Goal: Transaction & Acquisition: Subscribe to service/newsletter

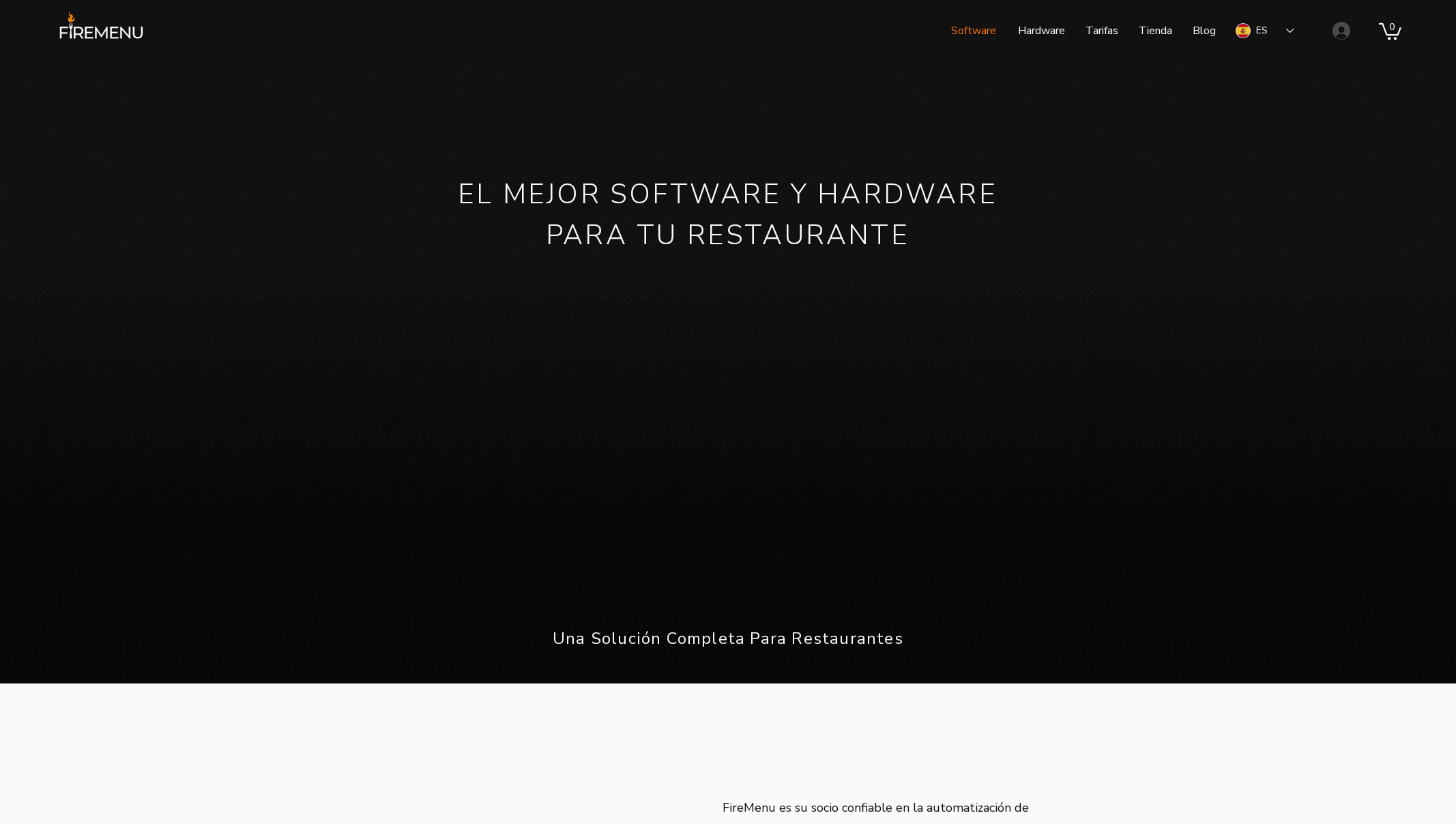
click at [964, 32] on p "Software" at bounding box center [974, 31] width 58 height 34
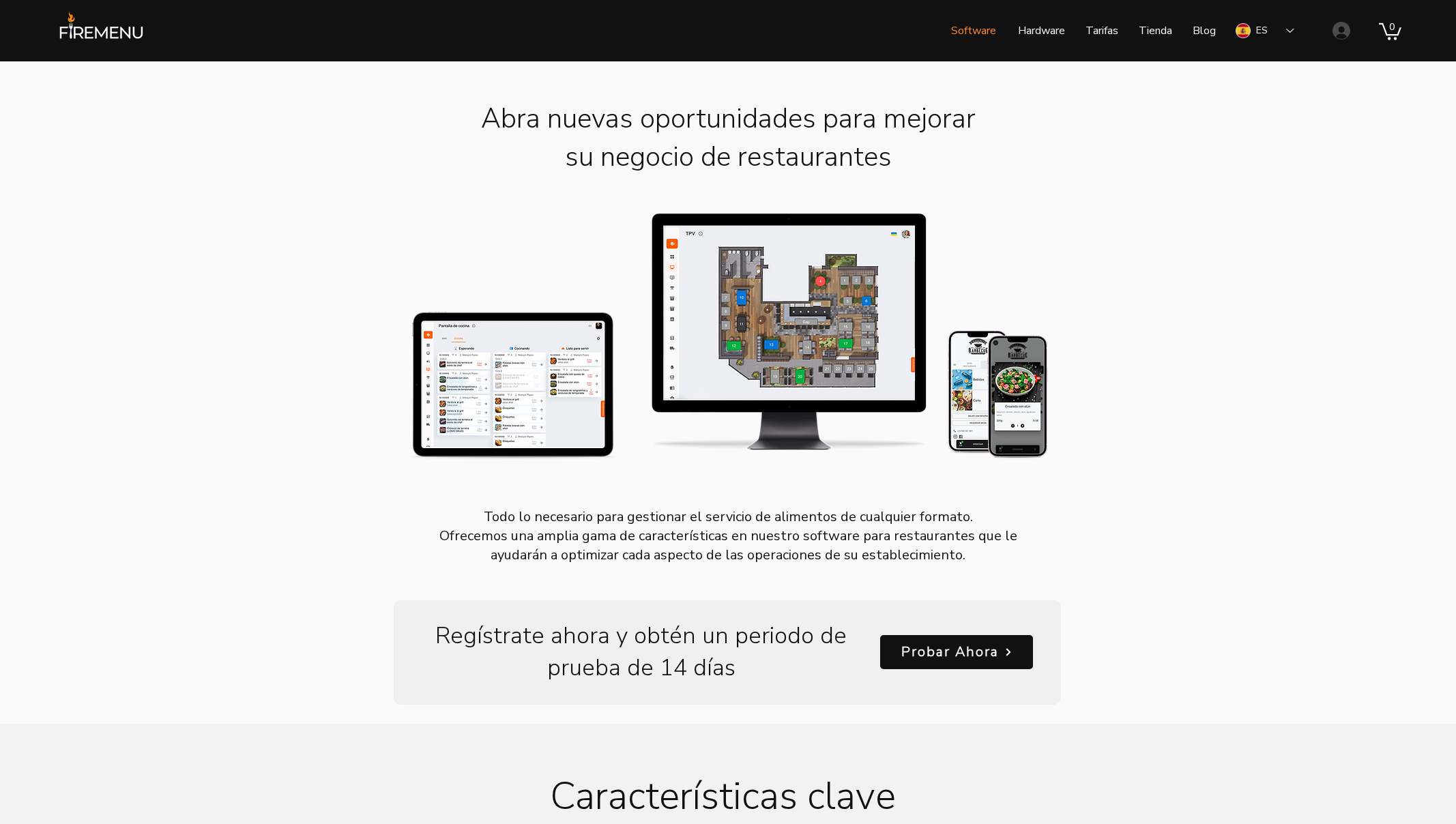
click at [1058, 24] on p "Hardware" at bounding box center [1041, 31] width 61 height 34
click at [1099, 32] on p "Tarifas" at bounding box center [1102, 31] width 46 height 34
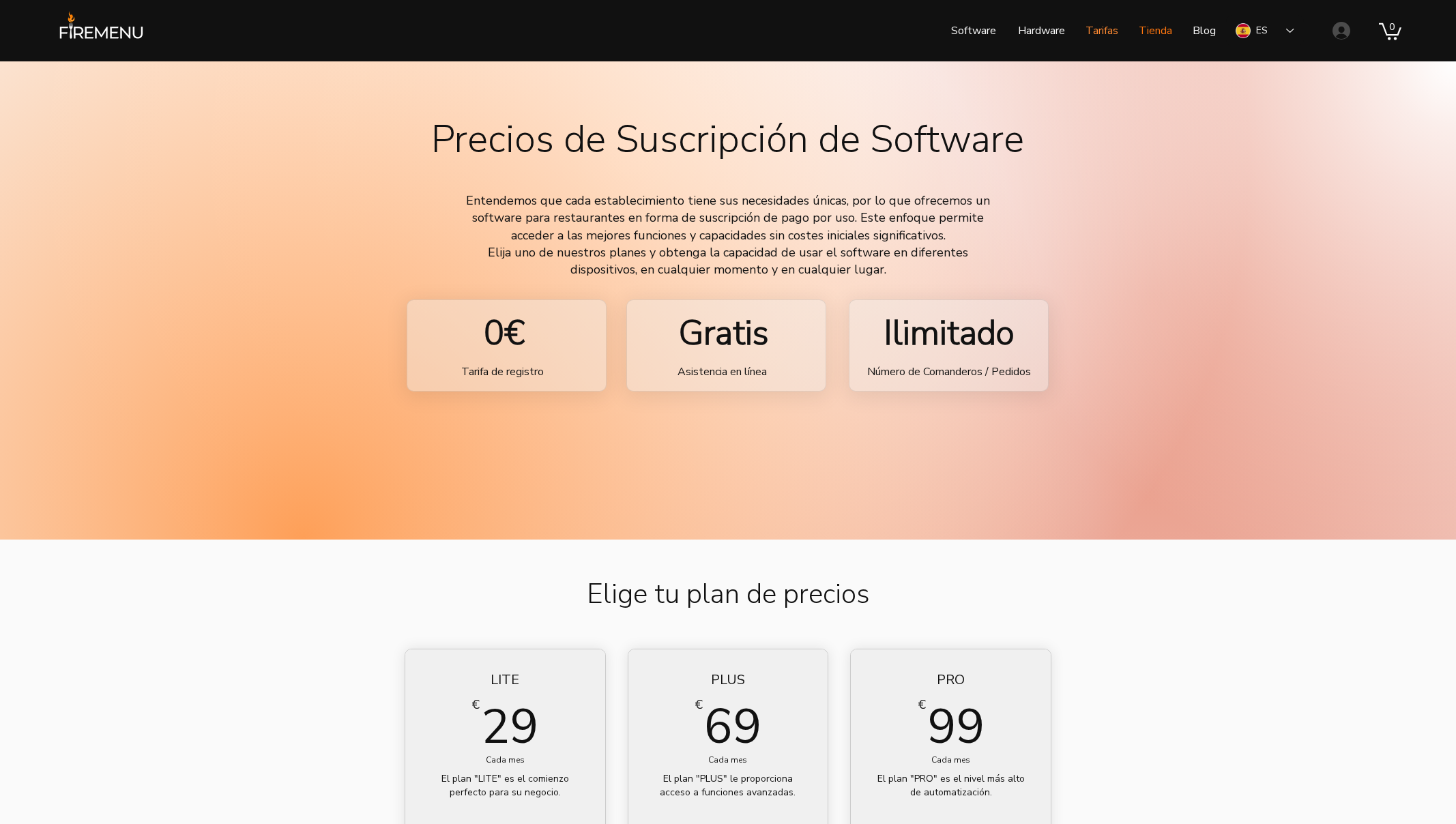
click at [1159, 31] on p "Tienda" at bounding box center [1155, 31] width 47 height 34
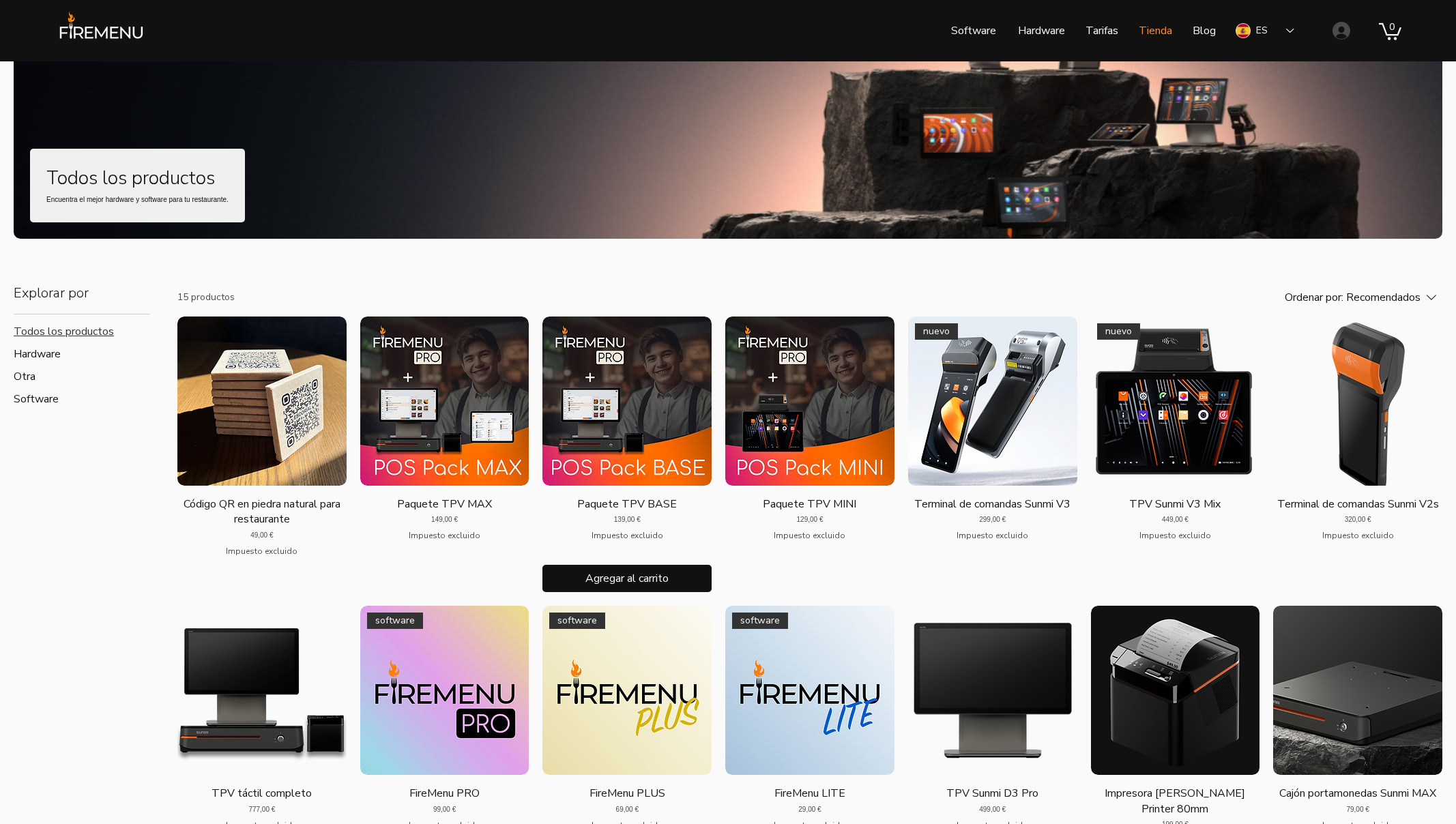
scroll to position [63, 0]
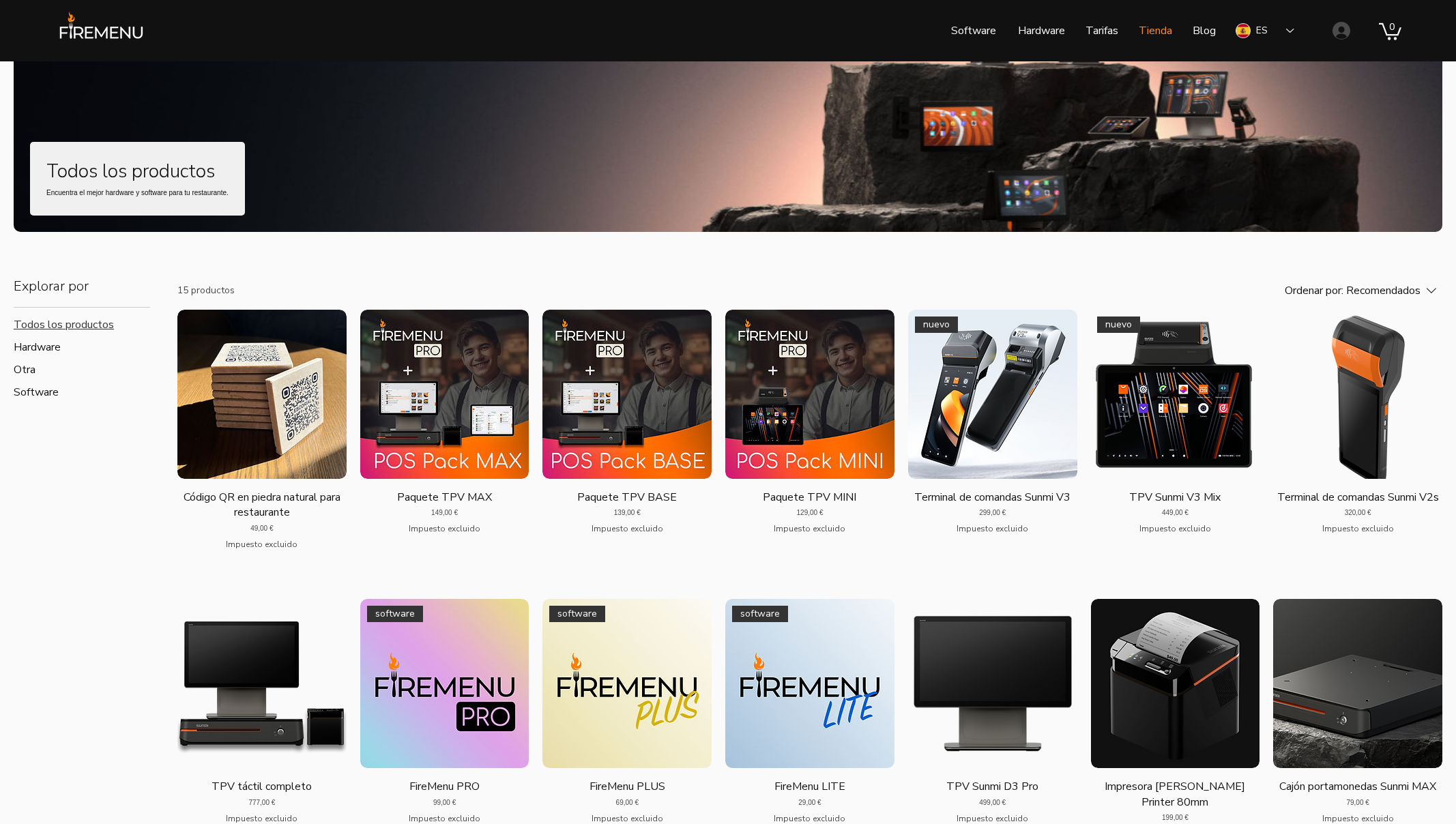
click at [1275, 8] on div "Software Hardware Tarifas Tienda Blog Більше Use tab to navigate through the me…" at bounding box center [728, 31] width 1456 height 61
click at [1271, 26] on div "ES" at bounding box center [1264, 31] width 78 height 31
click at [1258, 119] on div "UK" at bounding box center [1261, 125] width 12 height 14
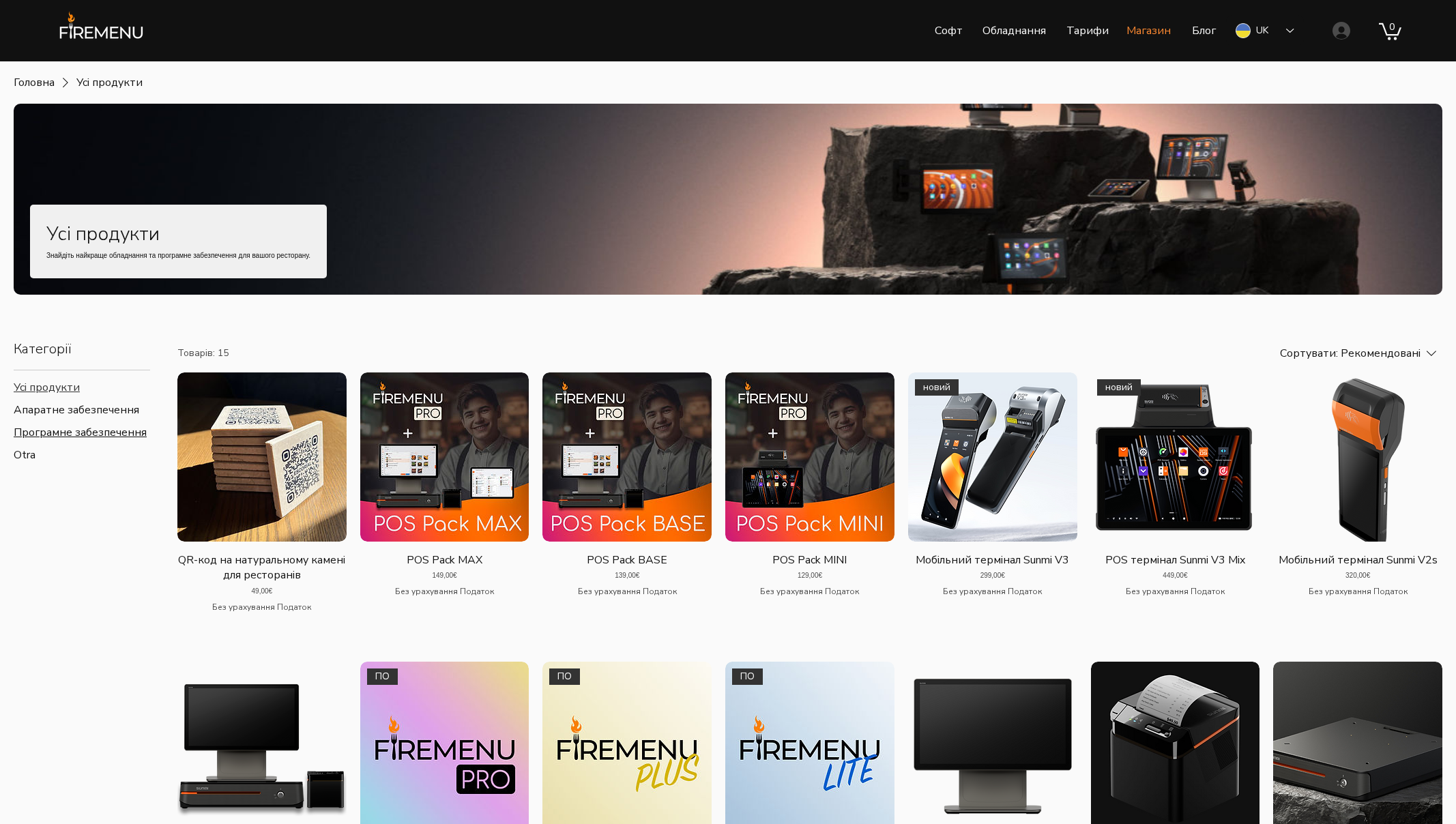
click at [91, 432] on span "Програмне забезпечення" at bounding box center [80, 433] width 133 height 14
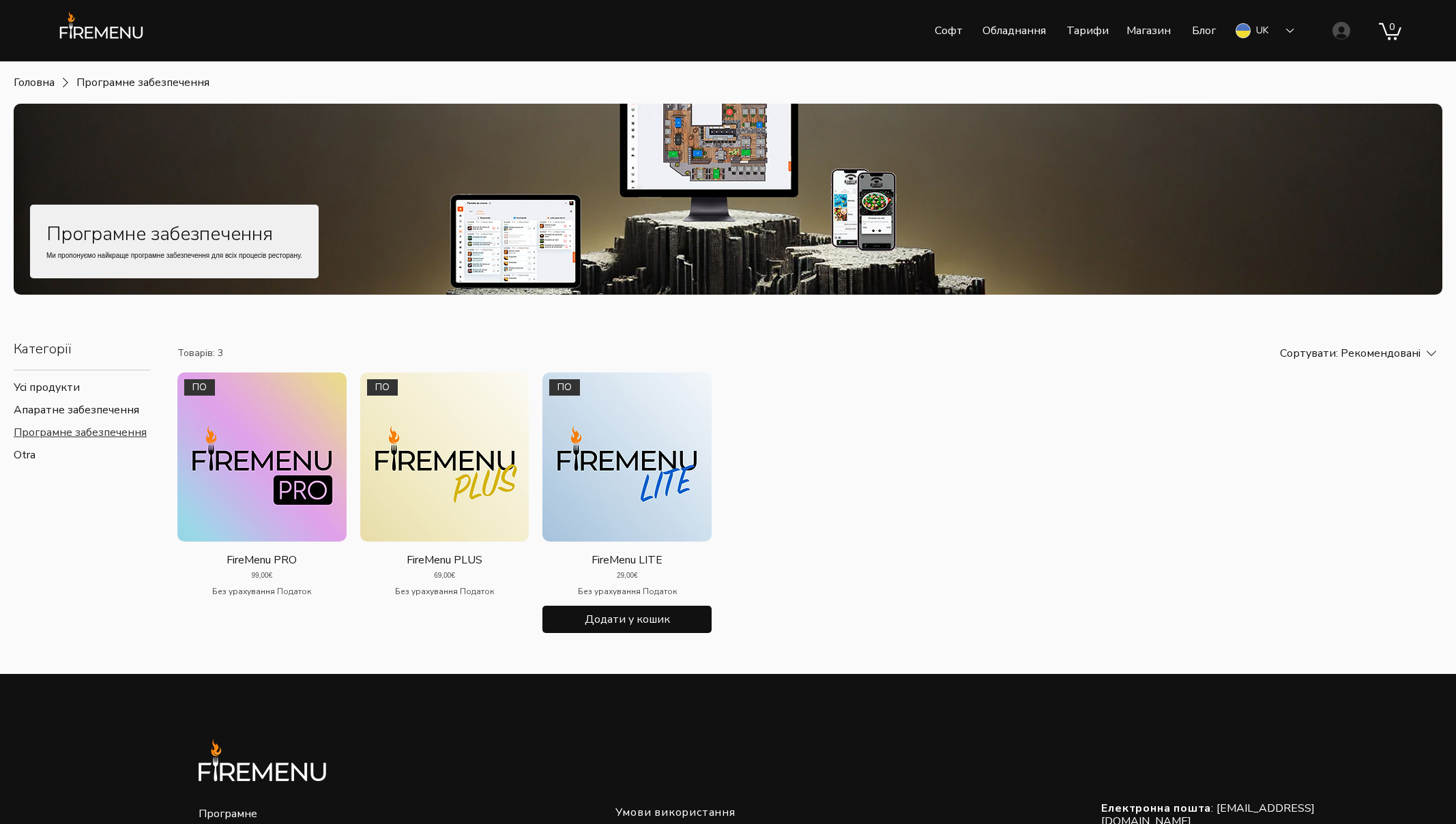
click at [639, 502] on img "Галерея FireMenu LITE. ПО" at bounding box center [626, 457] width 169 height 169
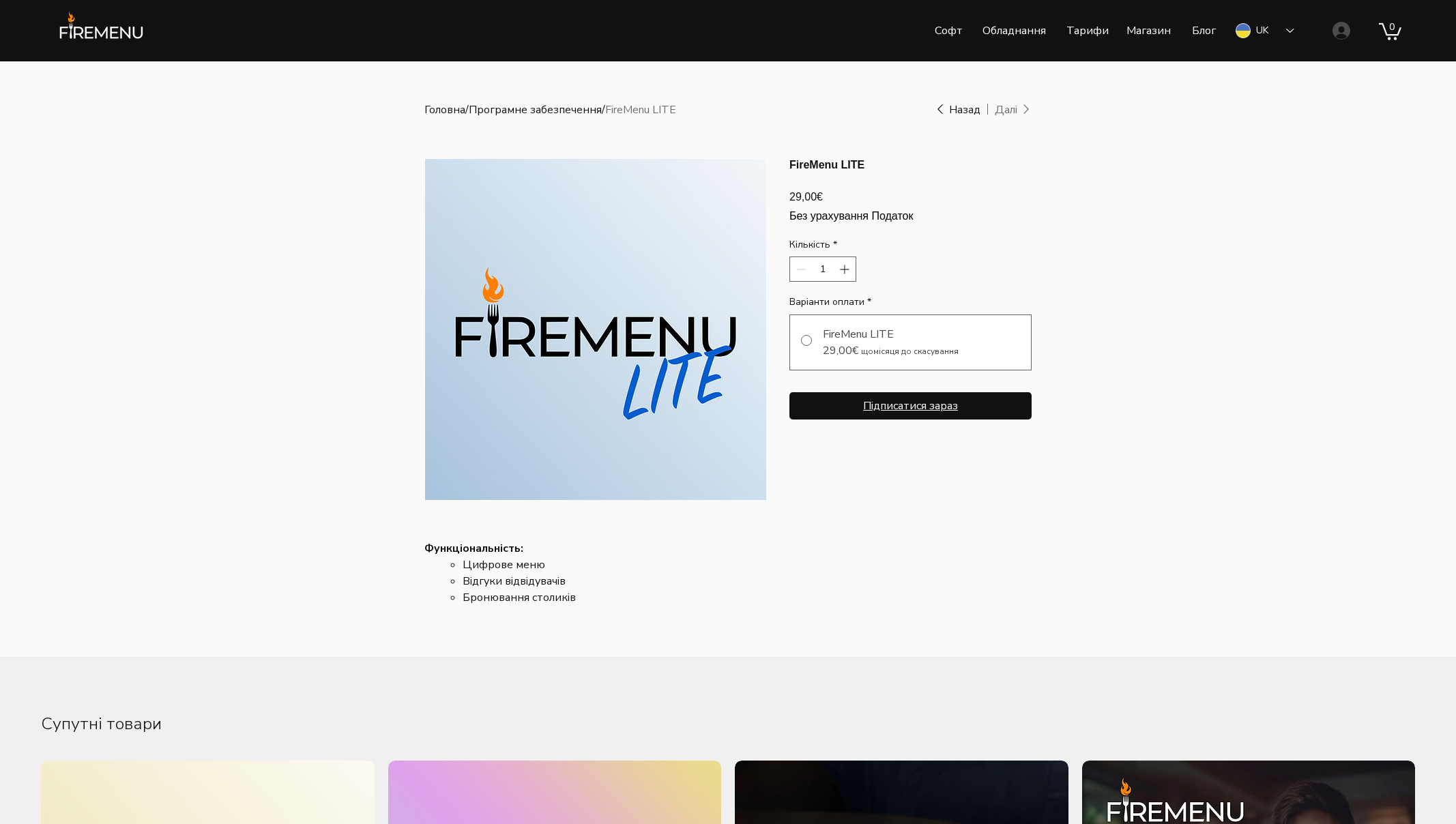
click at [929, 413] on span "Підписатися зараз" at bounding box center [910, 406] width 95 height 14
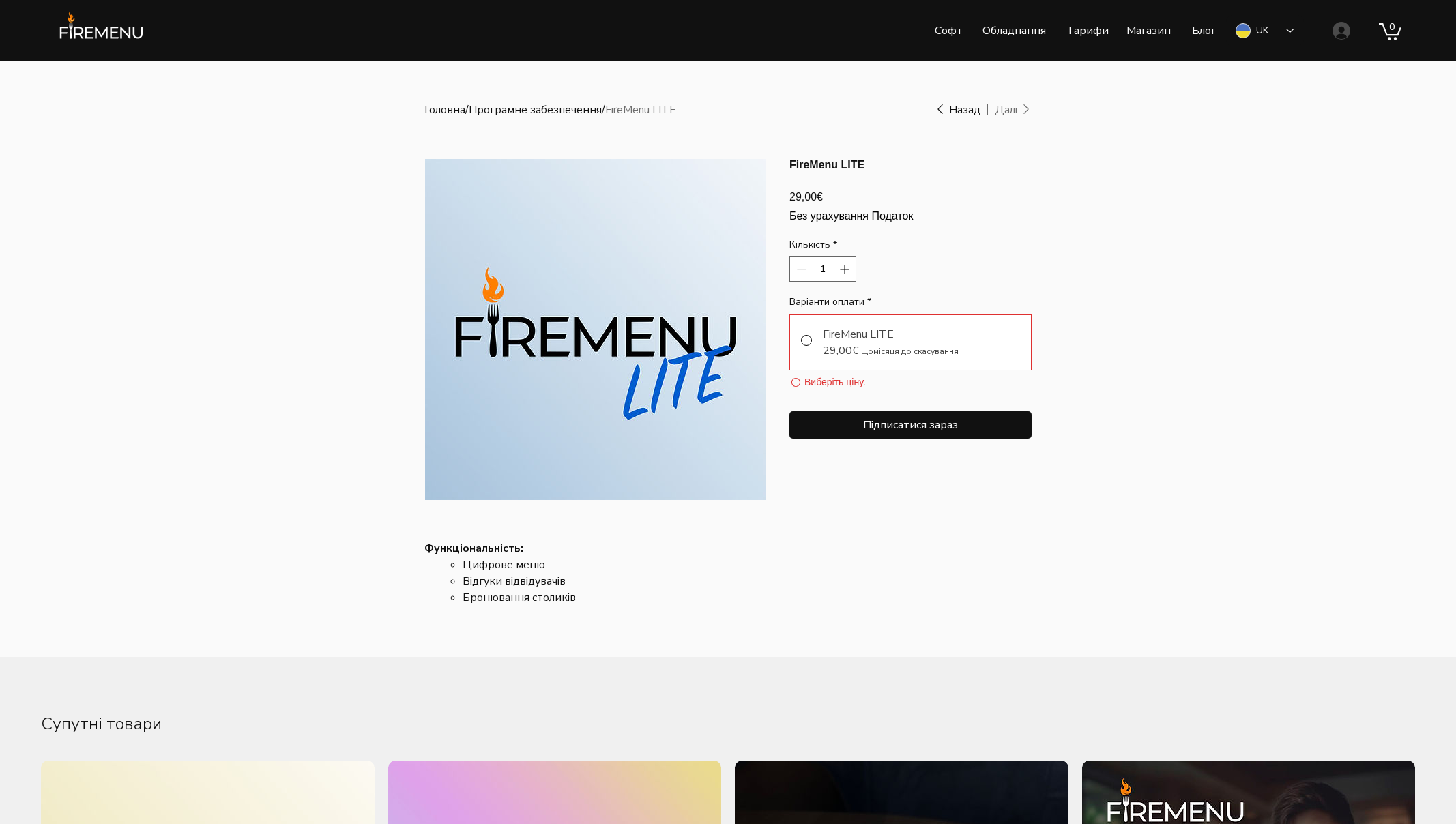
click at [801, 346] on span "main content" at bounding box center [806, 340] width 11 height 11
radio input "true"
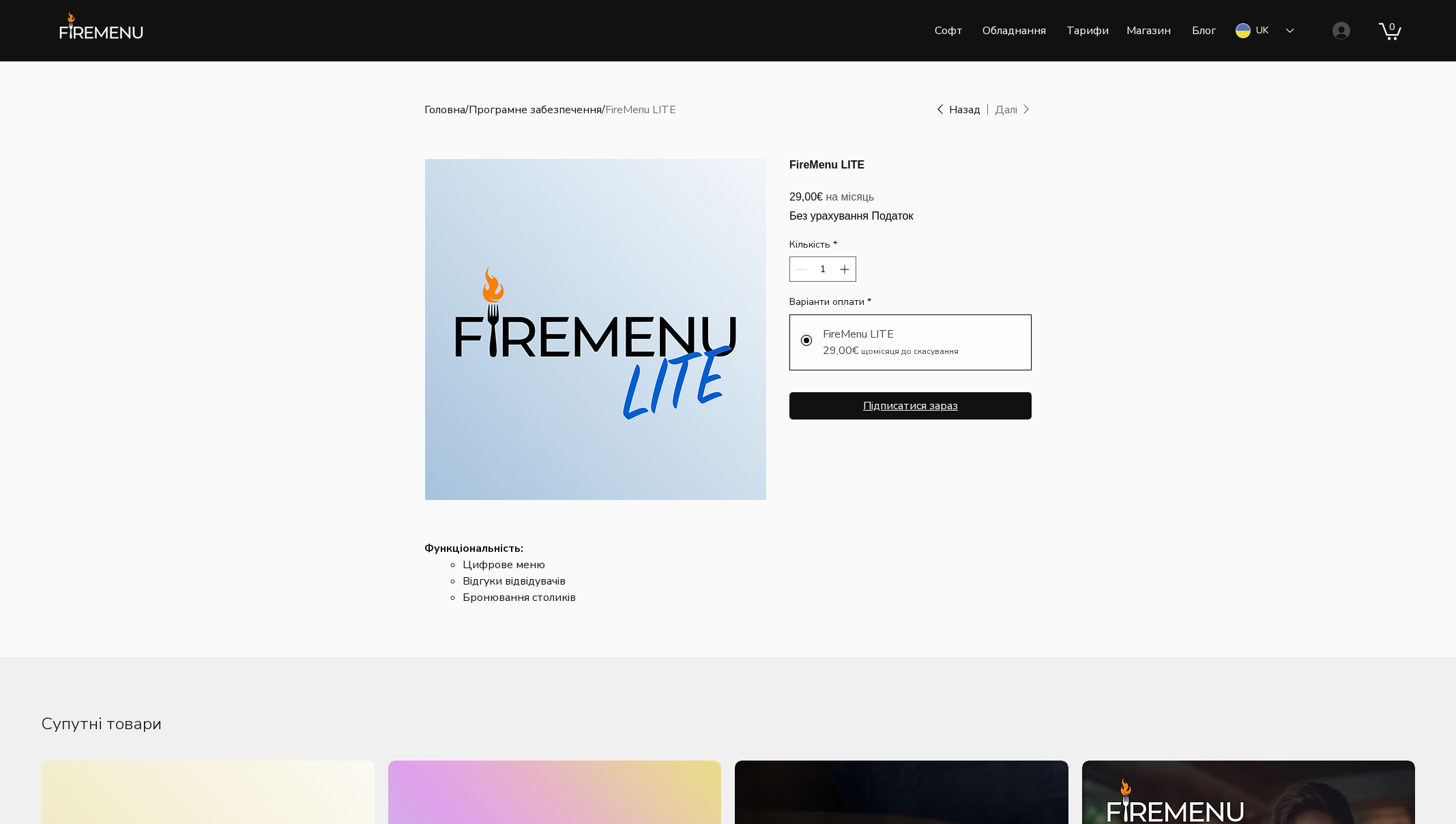
click at [887, 420] on button "Підписатися зараз" at bounding box center [911, 406] width 242 height 27
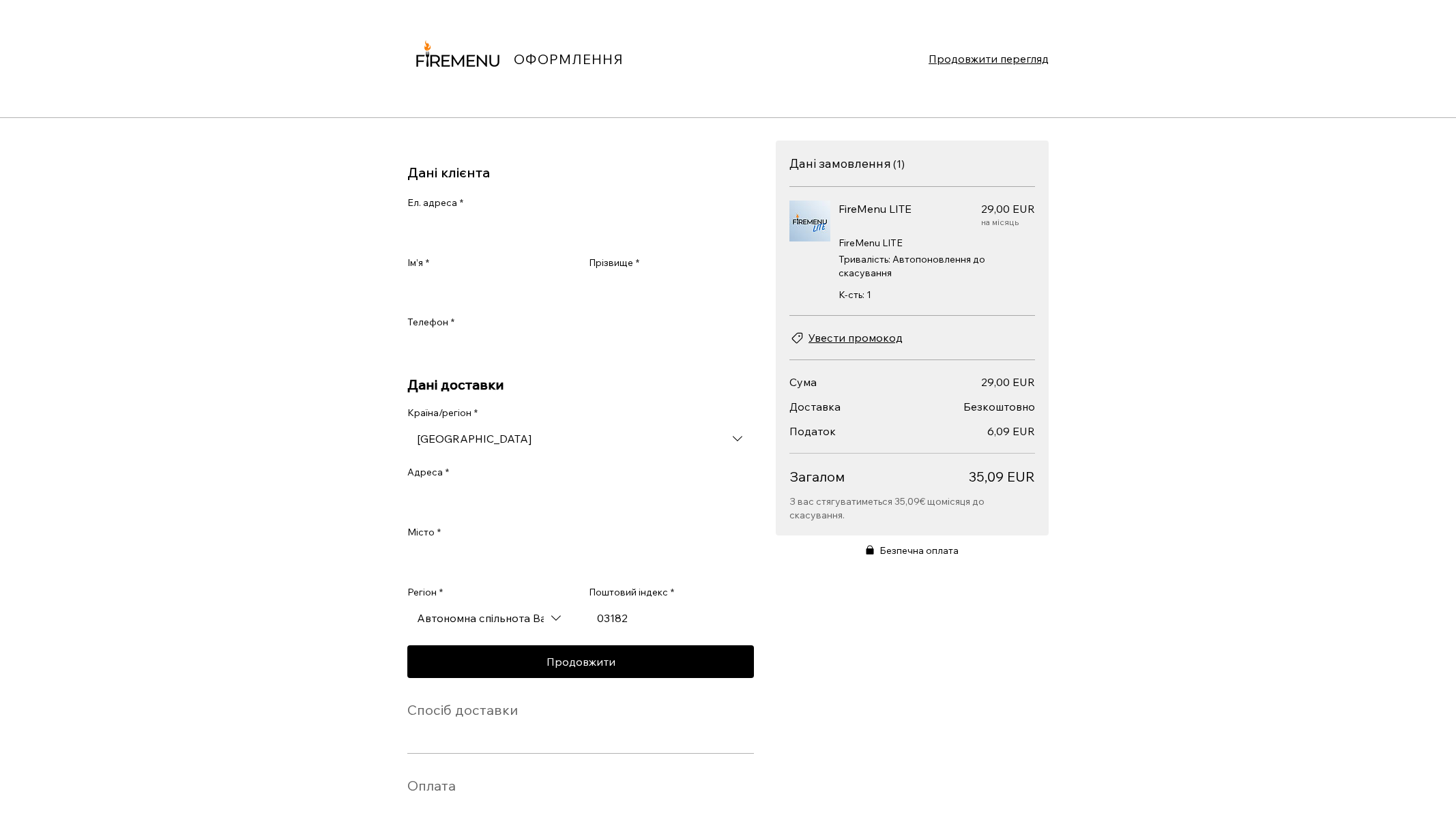
click at [431, 239] on input "Ел. адреса *" at bounding box center [577, 230] width 339 height 27
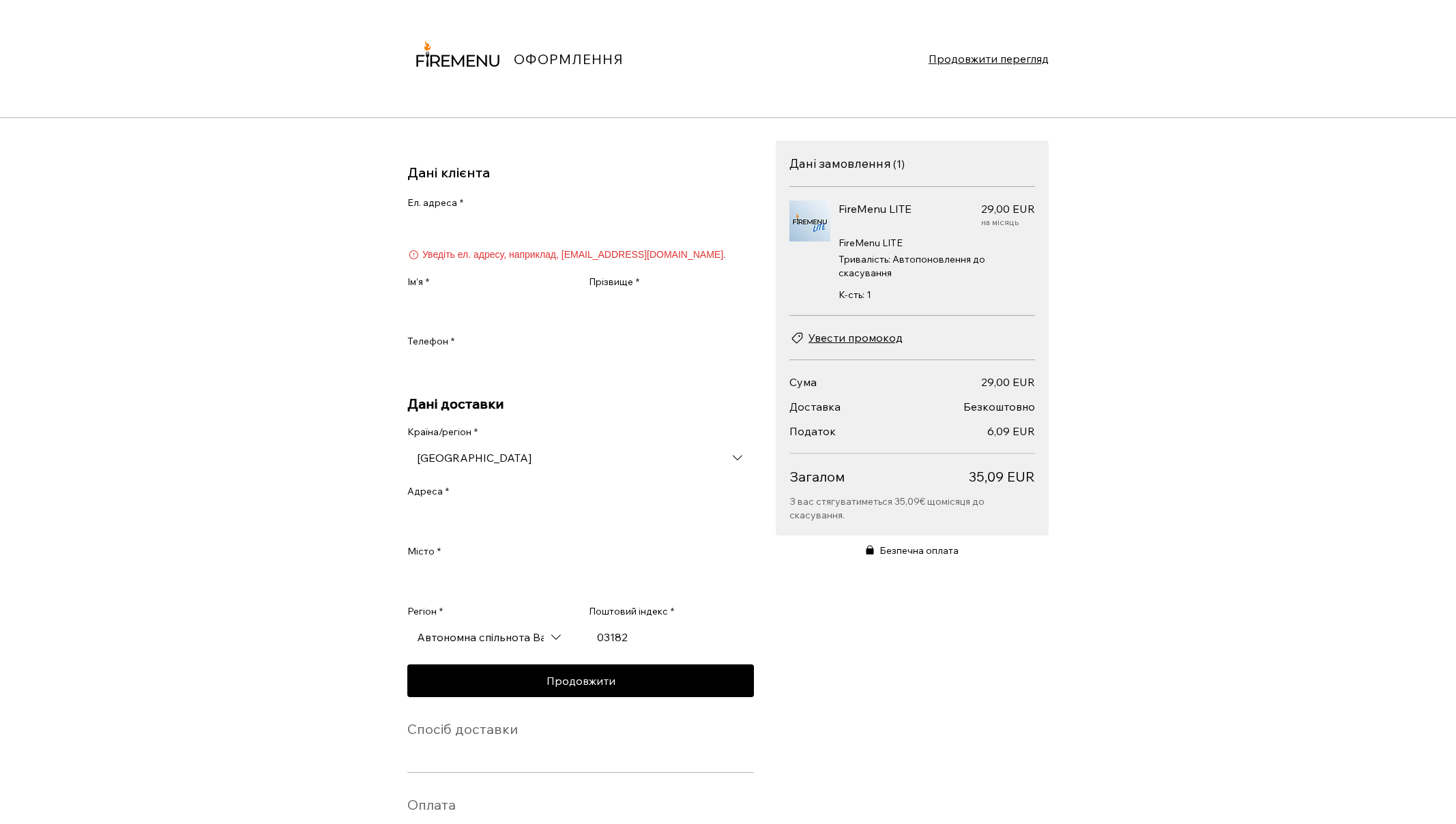
click at [458, 289] on div "Ім’я * Прізвище *" at bounding box center [581, 299] width 346 height 46
click at [662, 304] on input "Прізвище *" at bounding box center [667, 308] width 157 height 27
click at [455, 366] on input "Телефон *" at bounding box center [577, 368] width 339 height 27
click at [500, 465] on div "Країна/регіон * [GEOGRAPHIC_DATA]" at bounding box center [581, 448] width 346 height 46
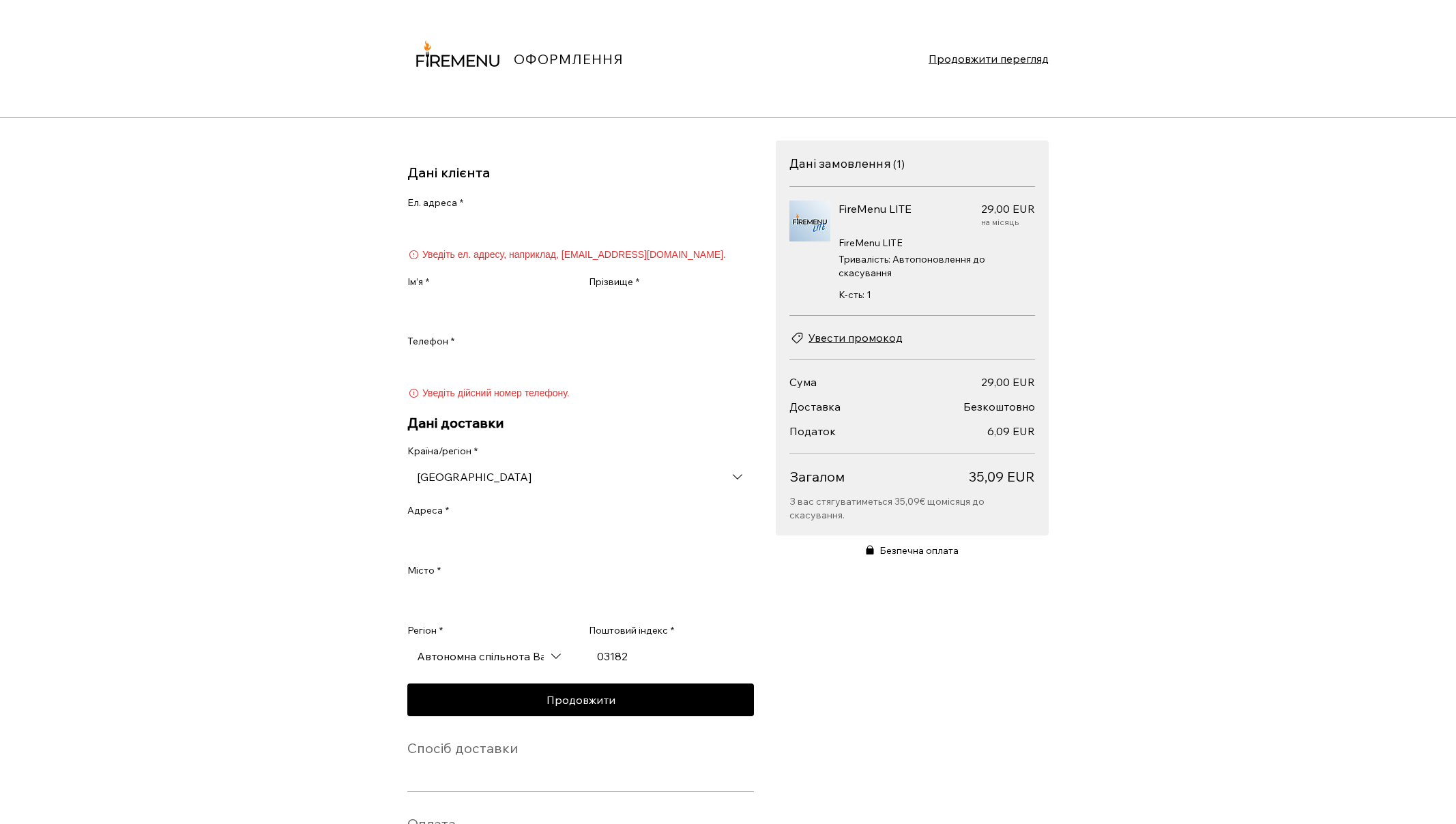
click at [738, 485] on span "Ecom Template" at bounding box center [737, 477] width 16 height 16
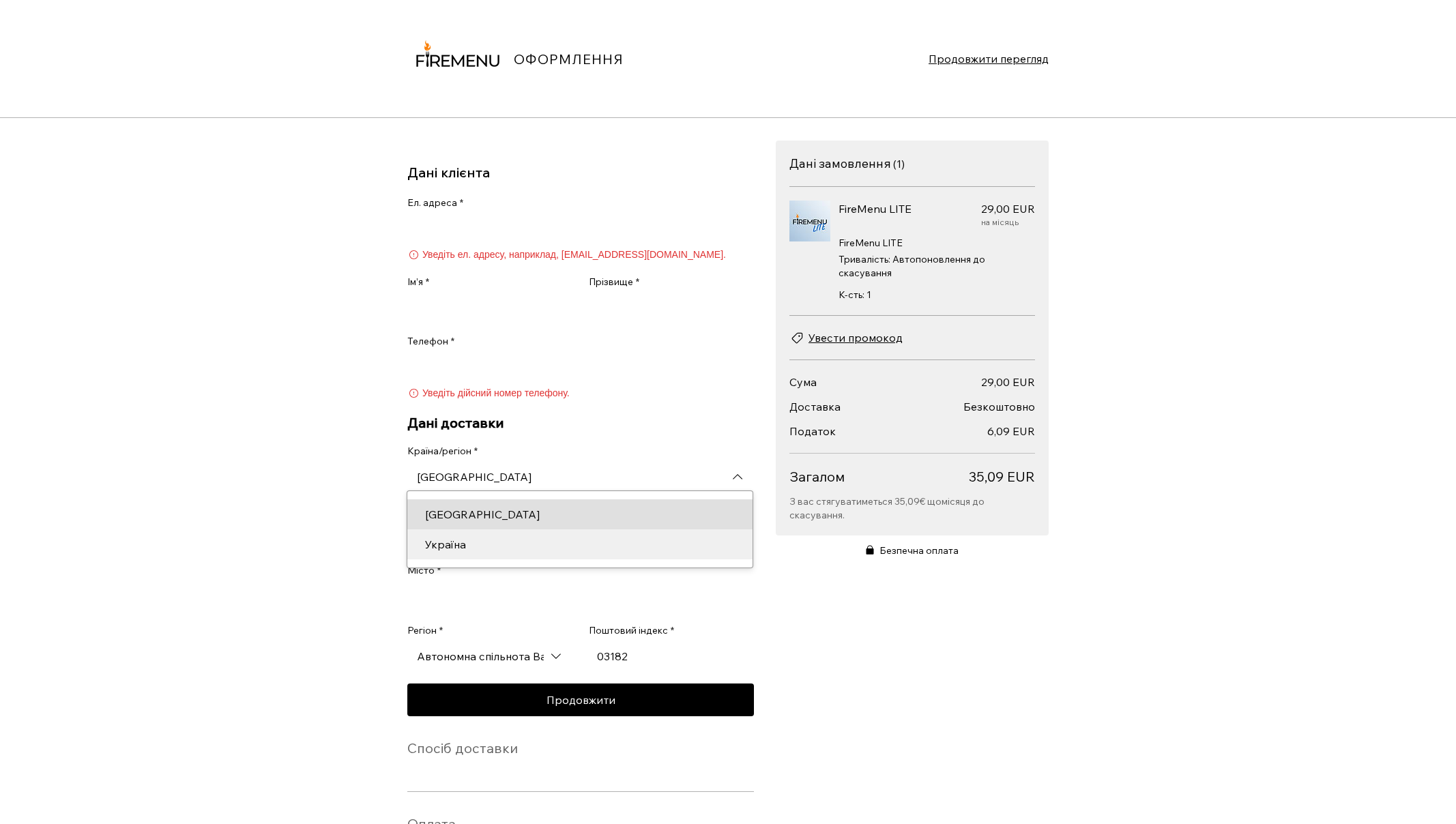
click at [681, 545] on div "Україна" at bounding box center [580, 544] width 326 height 16
type input "Україна"
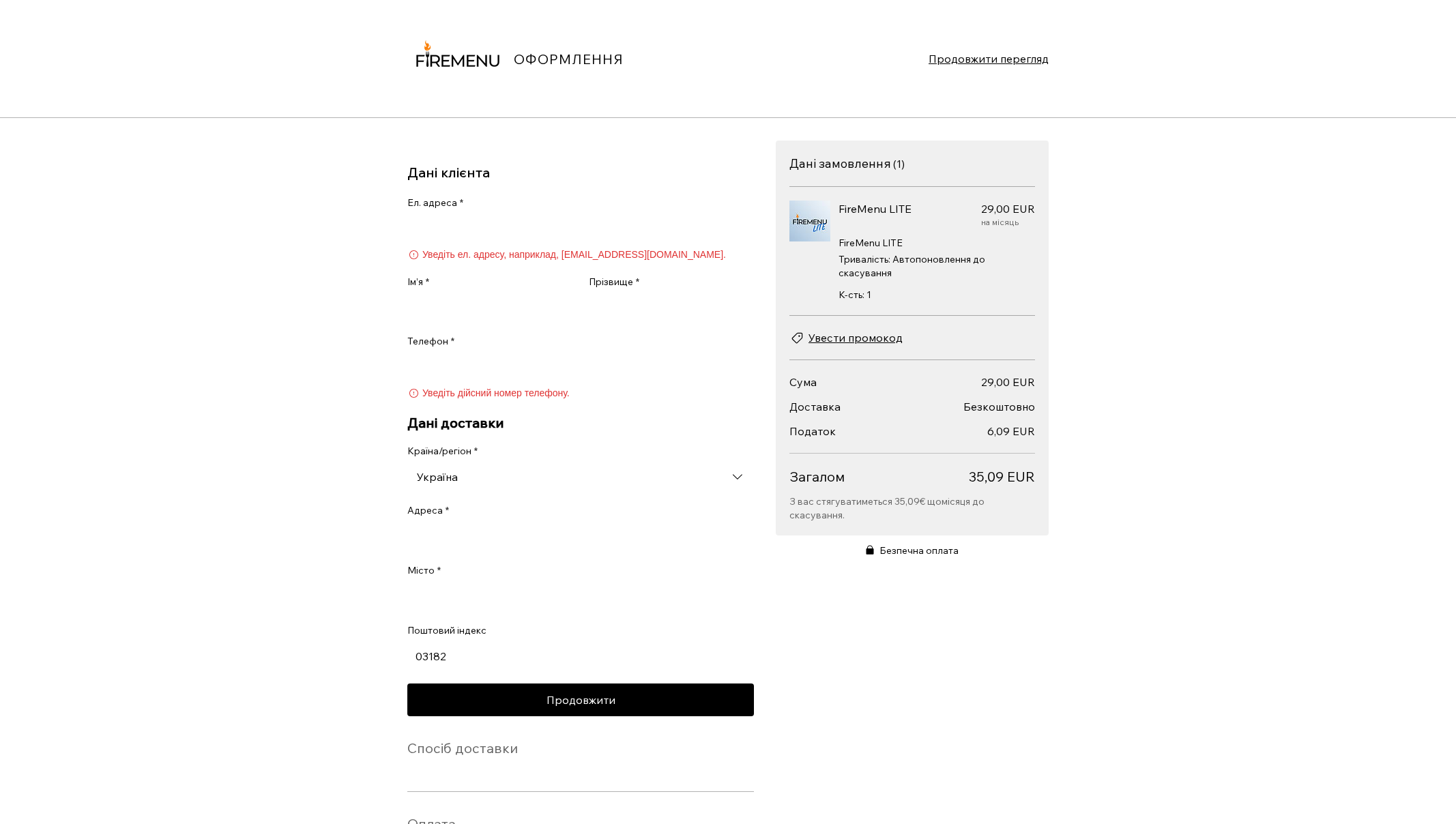
click at [535, 551] on input "Адреса *" at bounding box center [581, 537] width 346 height 27
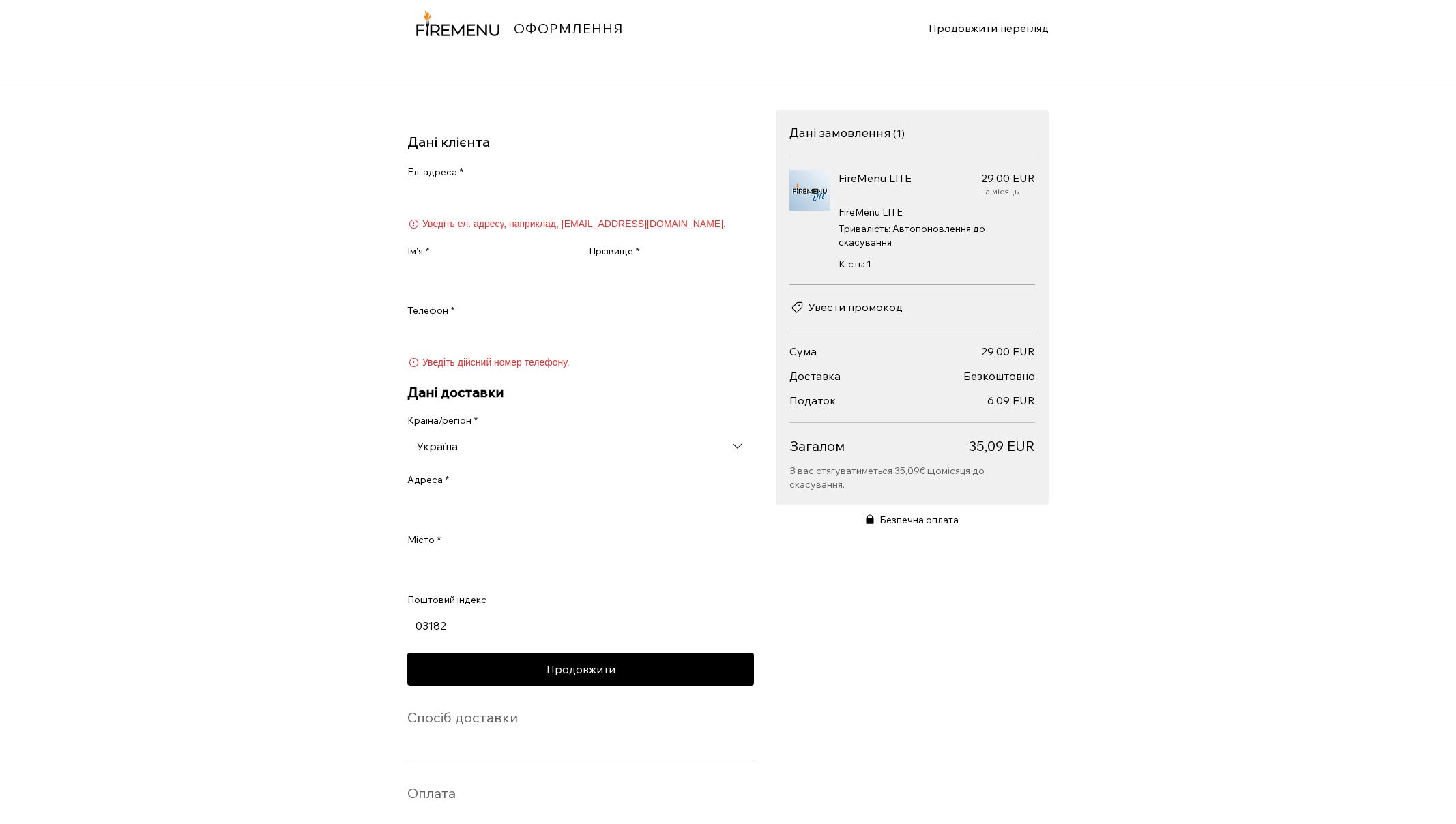
scroll to position [34, 0]
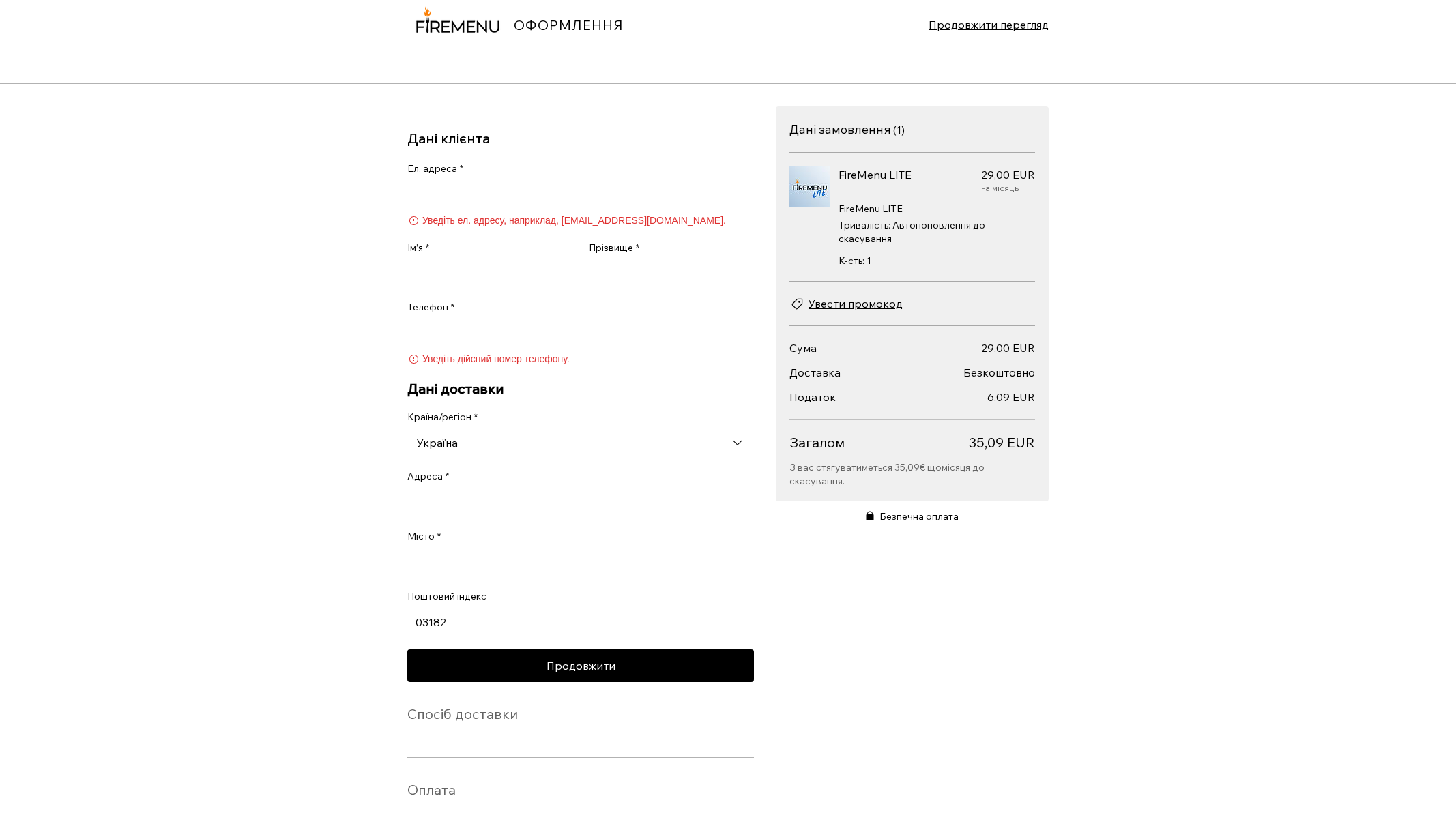
click at [502, 616] on div "Країна/регіон * [GEOGRAPHIC_DATA] Адреса * Місто * Поштовий індекс 03182" at bounding box center [581, 523] width 346 height 225
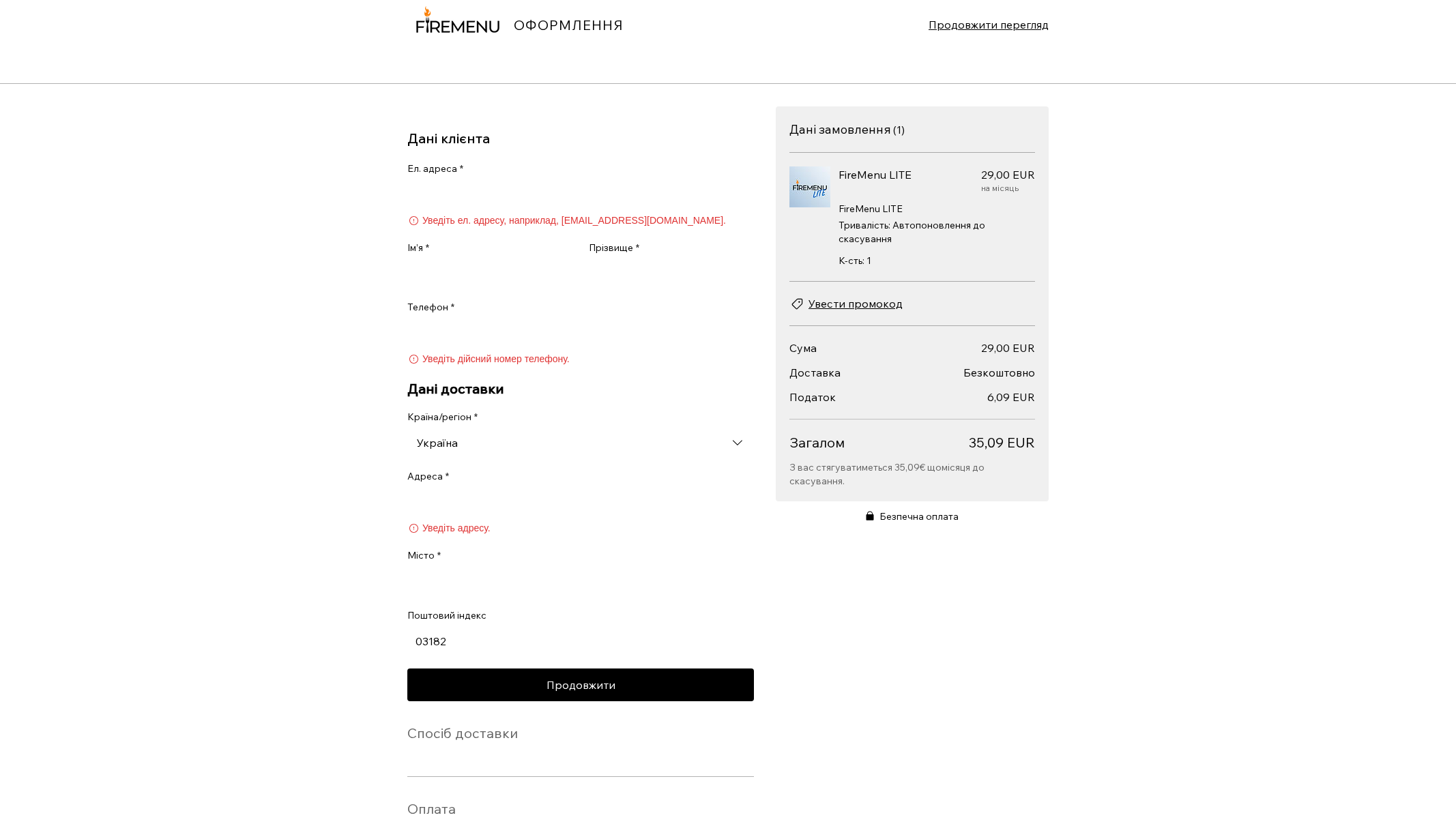
click at [491, 641] on input "03182" at bounding box center [577, 642] width 339 height 27
drag, startPoint x: 489, startPoint y: 654, endPoint x: 251, endPoint y: 651, distance: 238.0
click at [251, 651] on div "ОФОРМЛЕННЯ Продовжити перегляд Дані клієнта Ел. адреса * Уведіть ел. адресу, на…" at bounding box center [728, 412] width 1456 height 824
click at [572, 646] on input "08161" at bounding box center [577, 642] width 339 height 27
type input "08161"
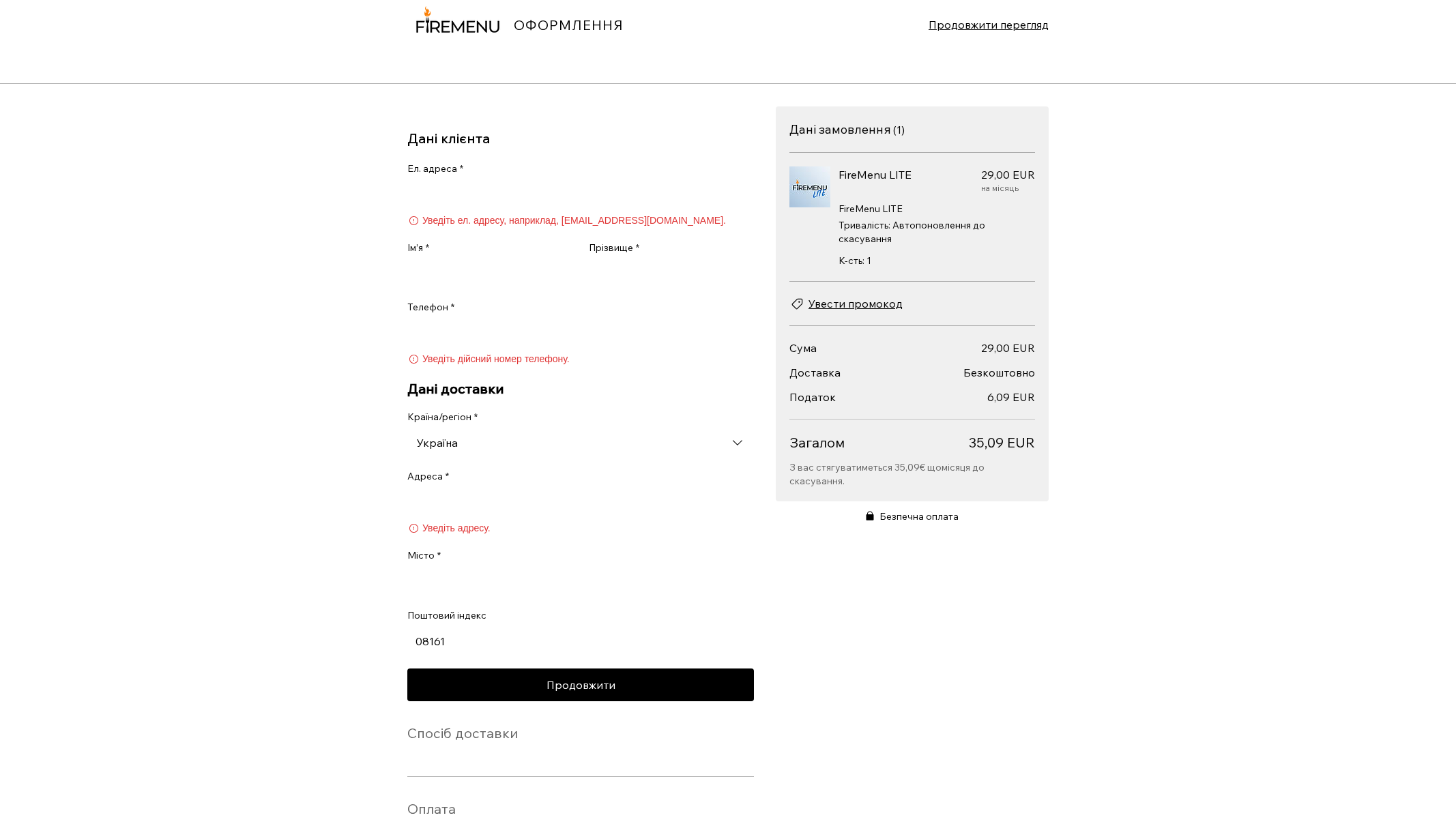
click at [876, 623] on section "Дані замовлення ( 1 ) Кількість позицій: 1 FireMenu LITE 29,00 EUR Ціна 29,00 E…" at bounding box center [912, 485] width 273 height 758
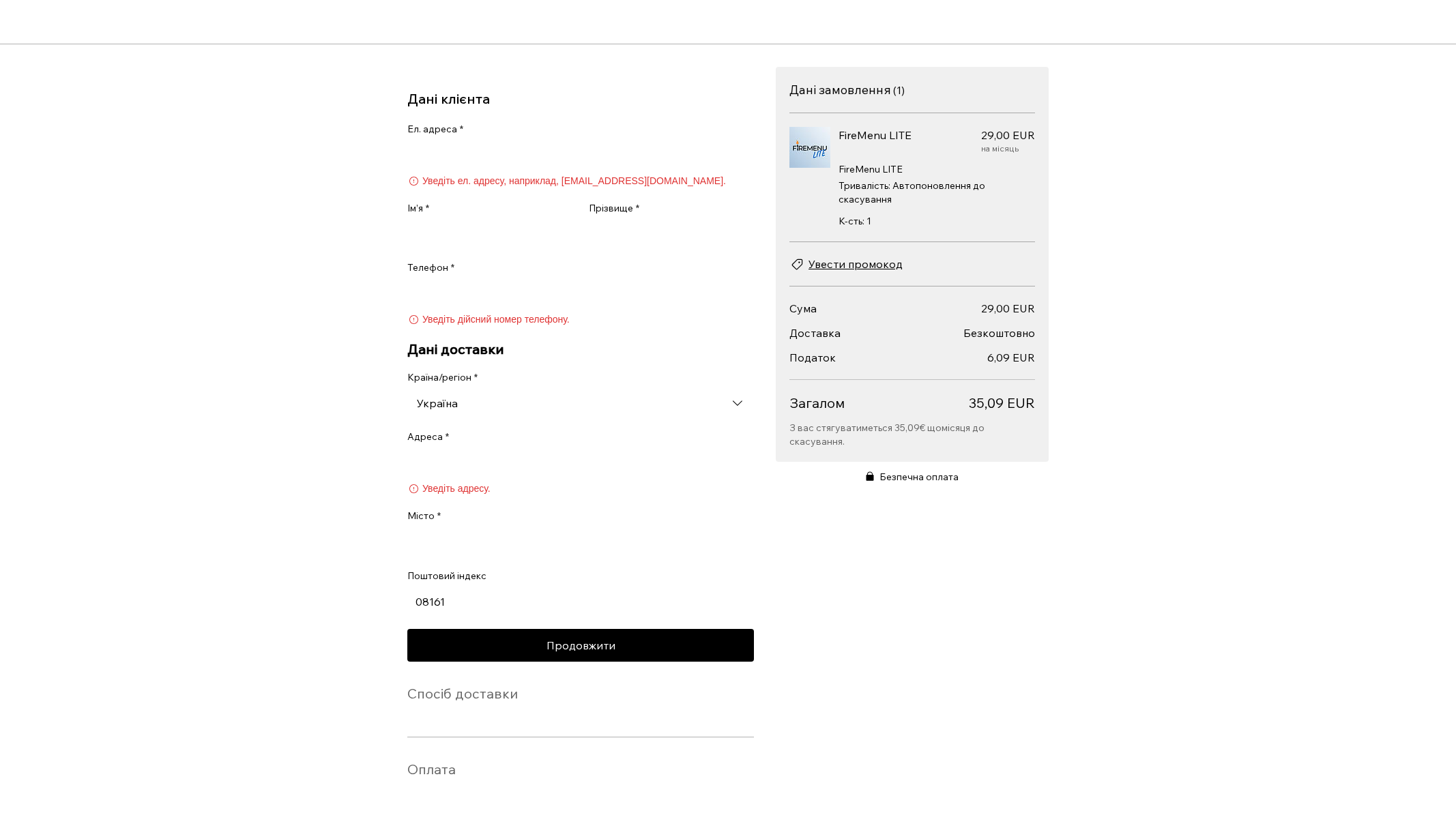
scroll to position [76, 0]
click at [485, 163] on input "Ел. адреса *" at bounding box center [577, 155] width 339 height 27
type input "s"
type input "a"
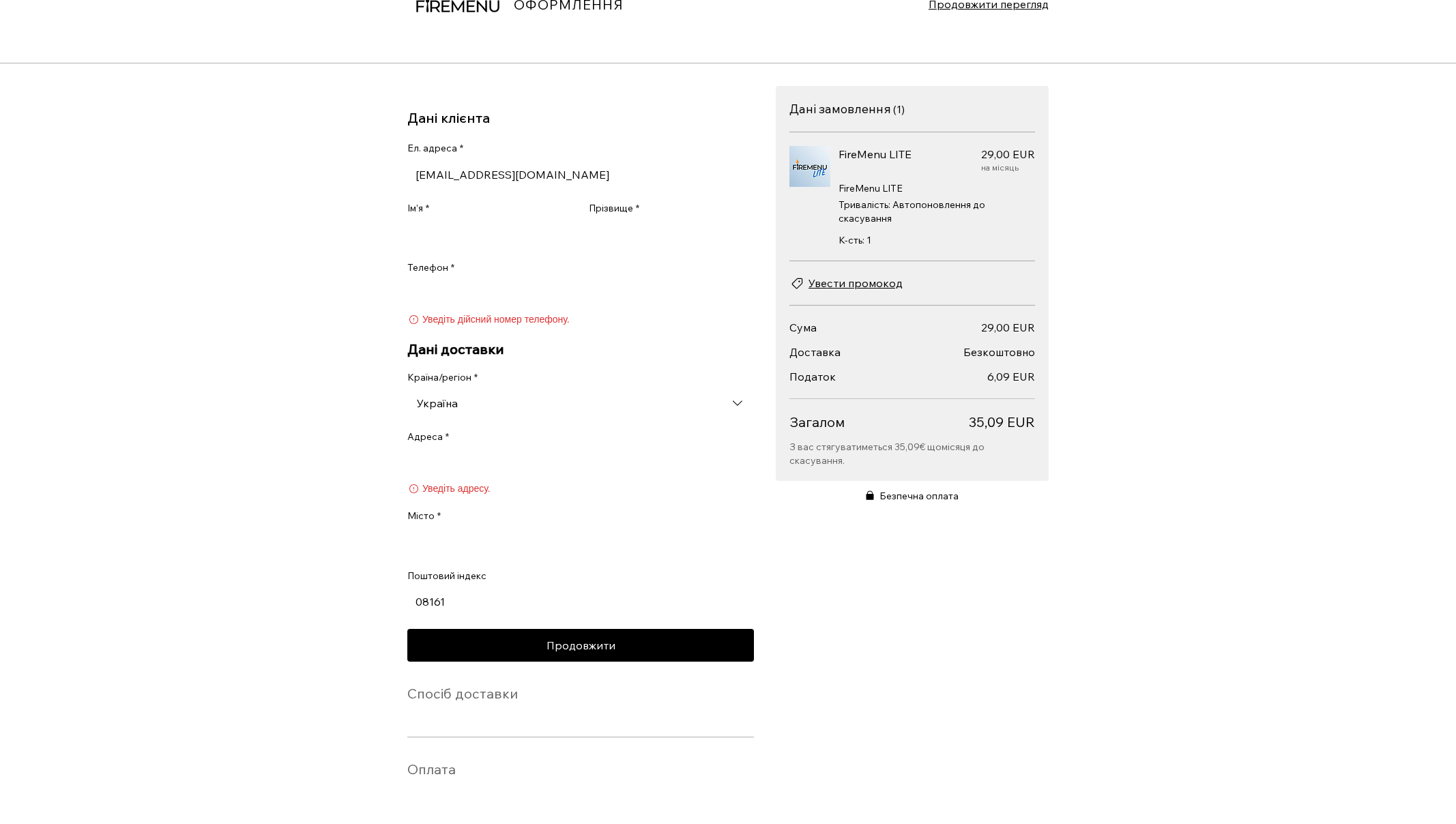
scroll to position [64, 0]
type input "[EMAIL_ADDRESS][DOMAIN_NAME]"
click at [444, 222] on input "Ім’я *" at bounding box center [486, 234] width 157 height 27
type input "Max"
click at [690, 225] on input "Прізвище *" at bounding box center [667, 234] width 157 height 27
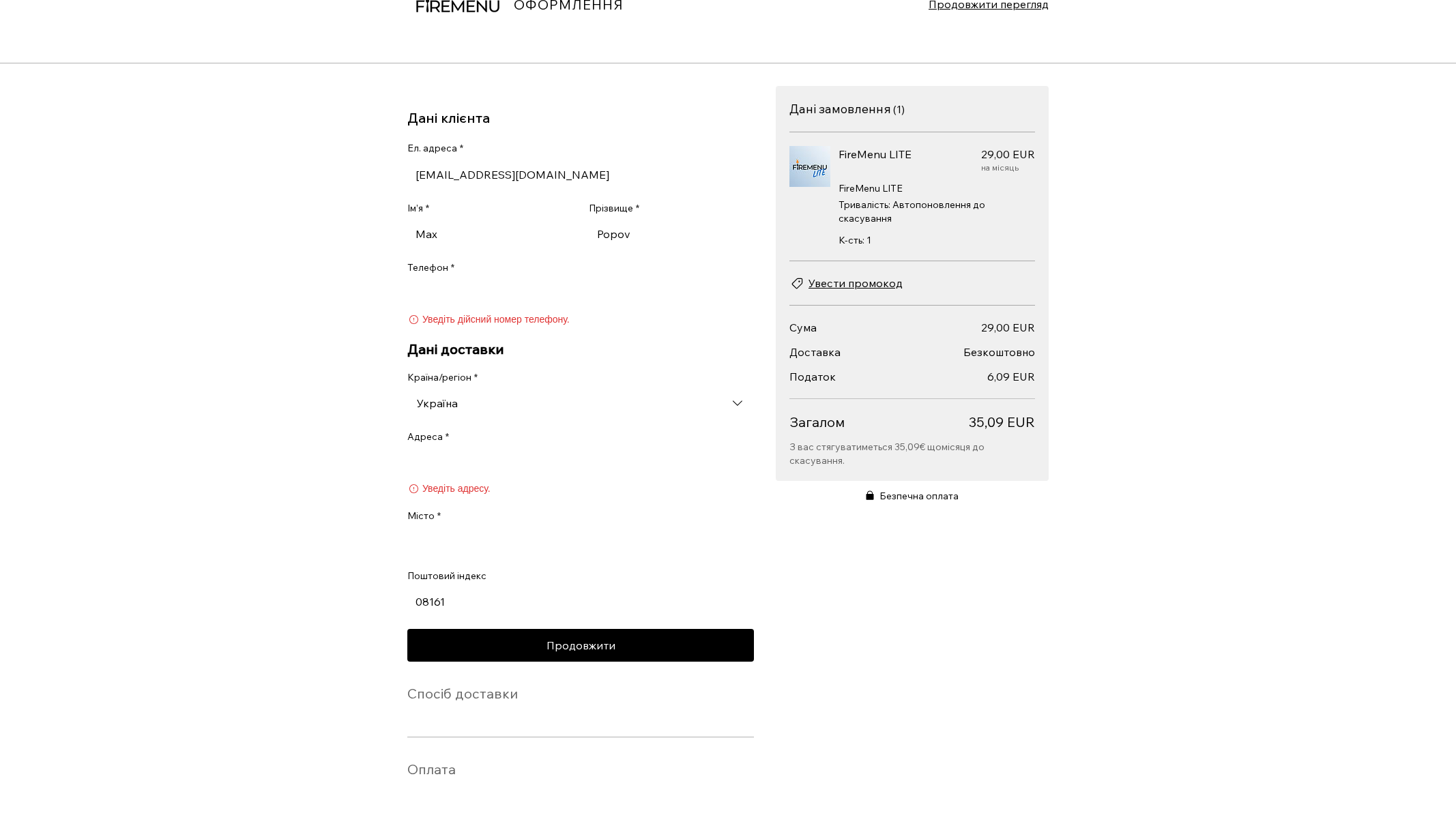
type input "Popov"
click at [567, 292] on input "Телефон *" at bounding box center [577, 294] width 339 height 27
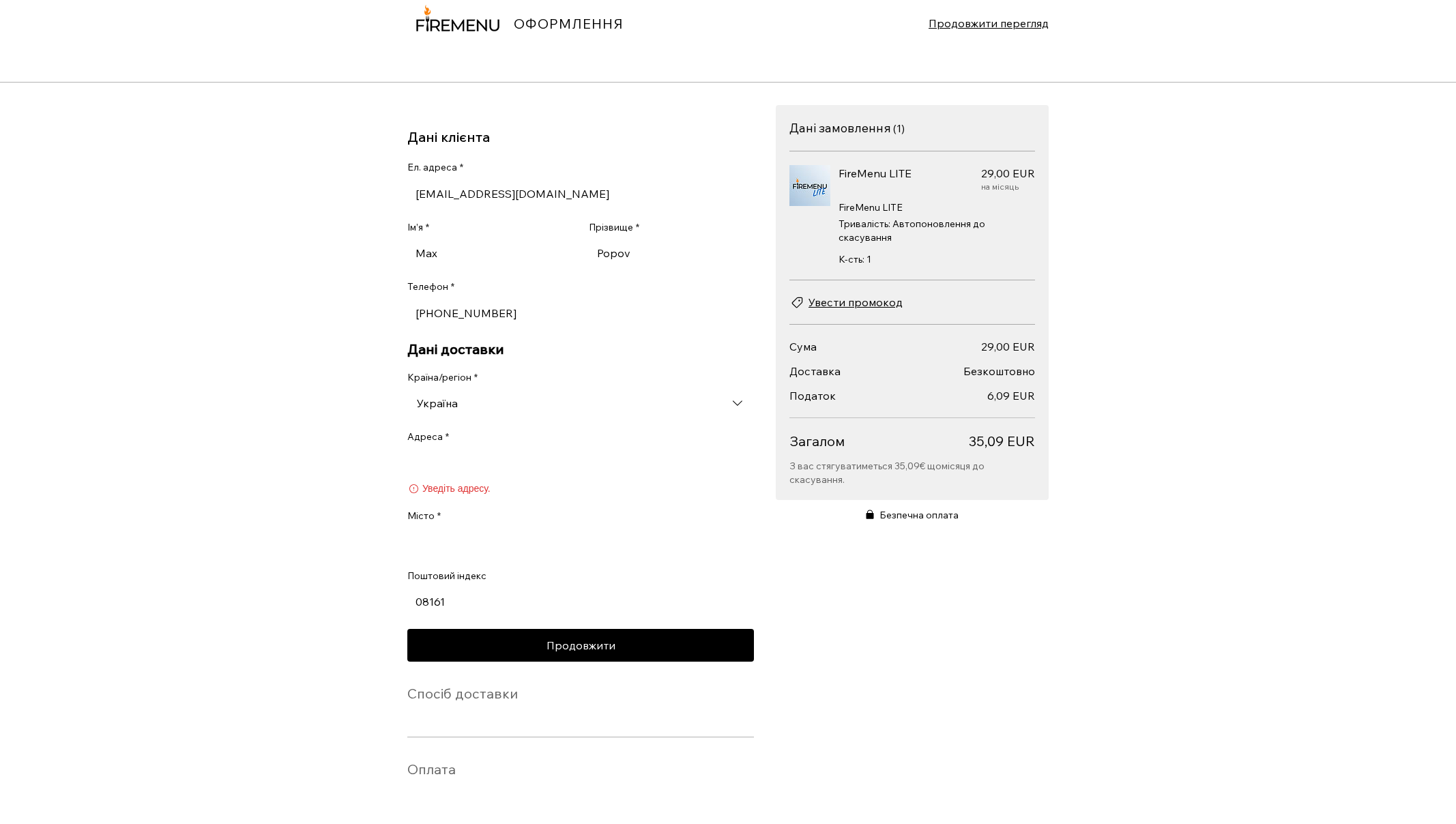
type input "[PHONE_NUMBER]"
click at [539, 468] on input "Адреса *" at bounding box center [581, 463] width 346 height 27
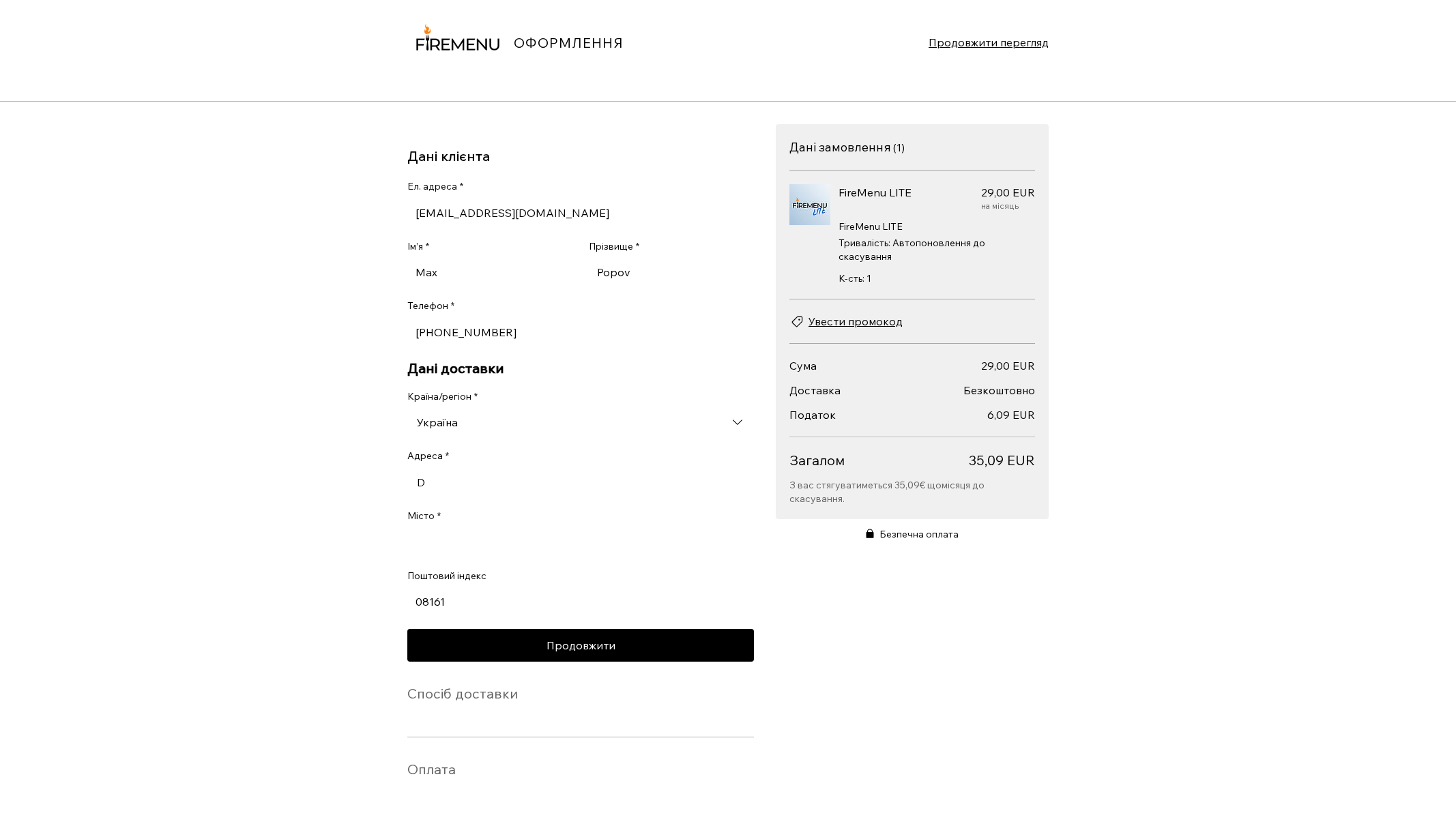
scroll to position [26, 0]
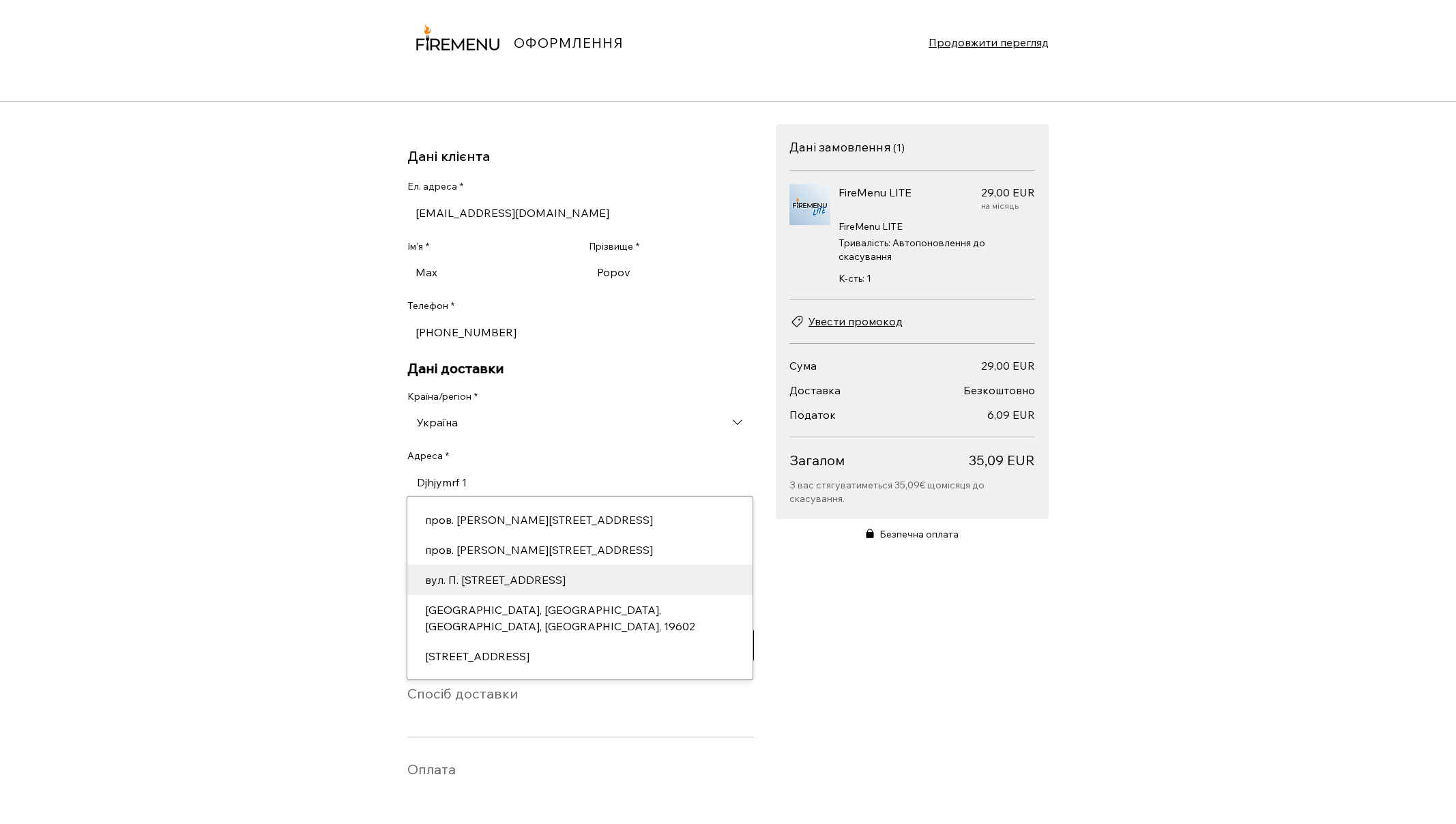
click at [639, 588] on div "вул. П. [STREET_ADDRESS]" at bounding box center [580, 580] width 326 height 16
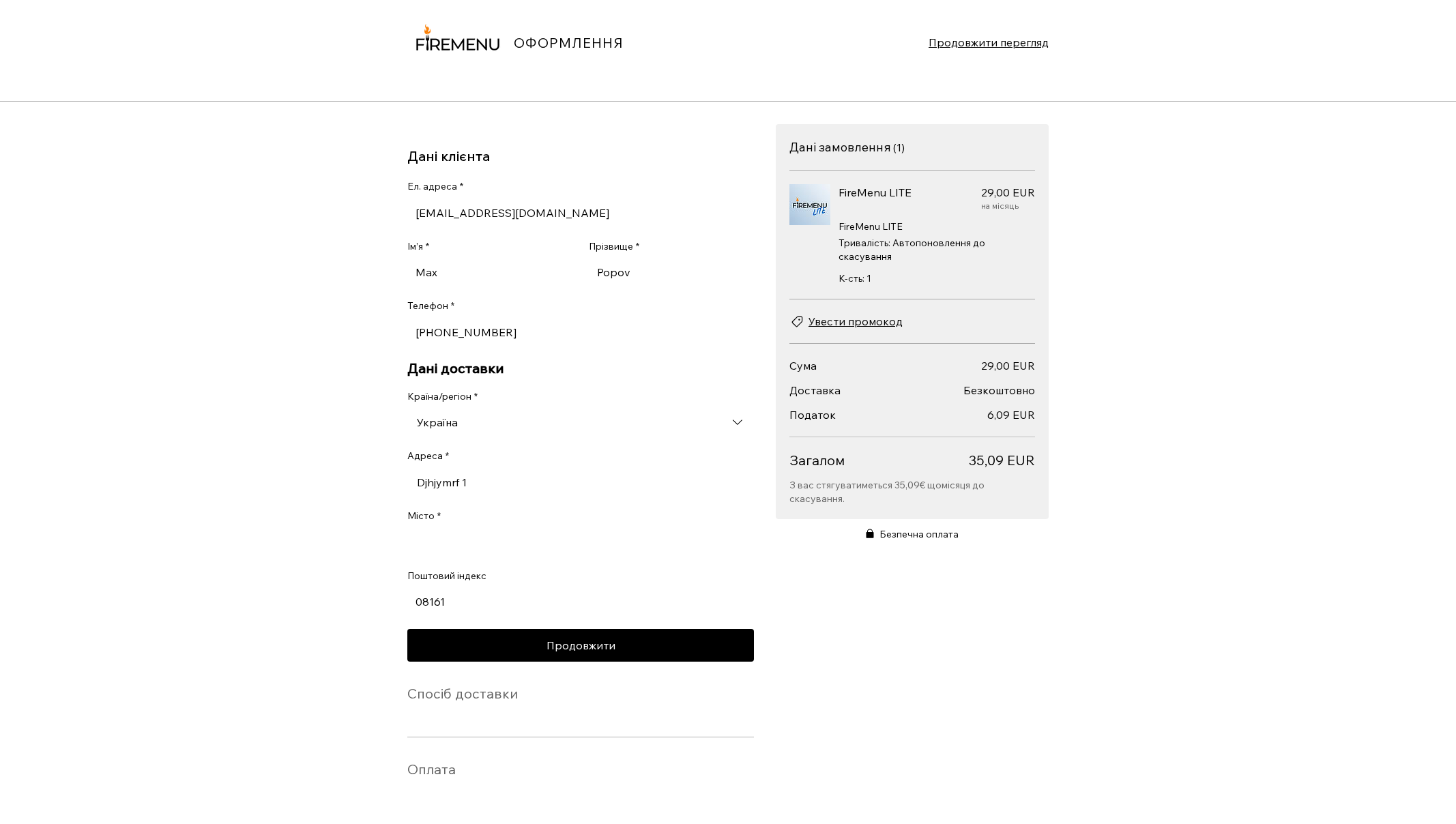
type input "вул. П. Воронька"
type input "[GEOGRAPHIC_DATA]"
type input "вул. П. Воронька"
click at [475, 608] on input "Поштовий індекс" at bounding box center [577, 602] width 339 height 27
type input "08161"
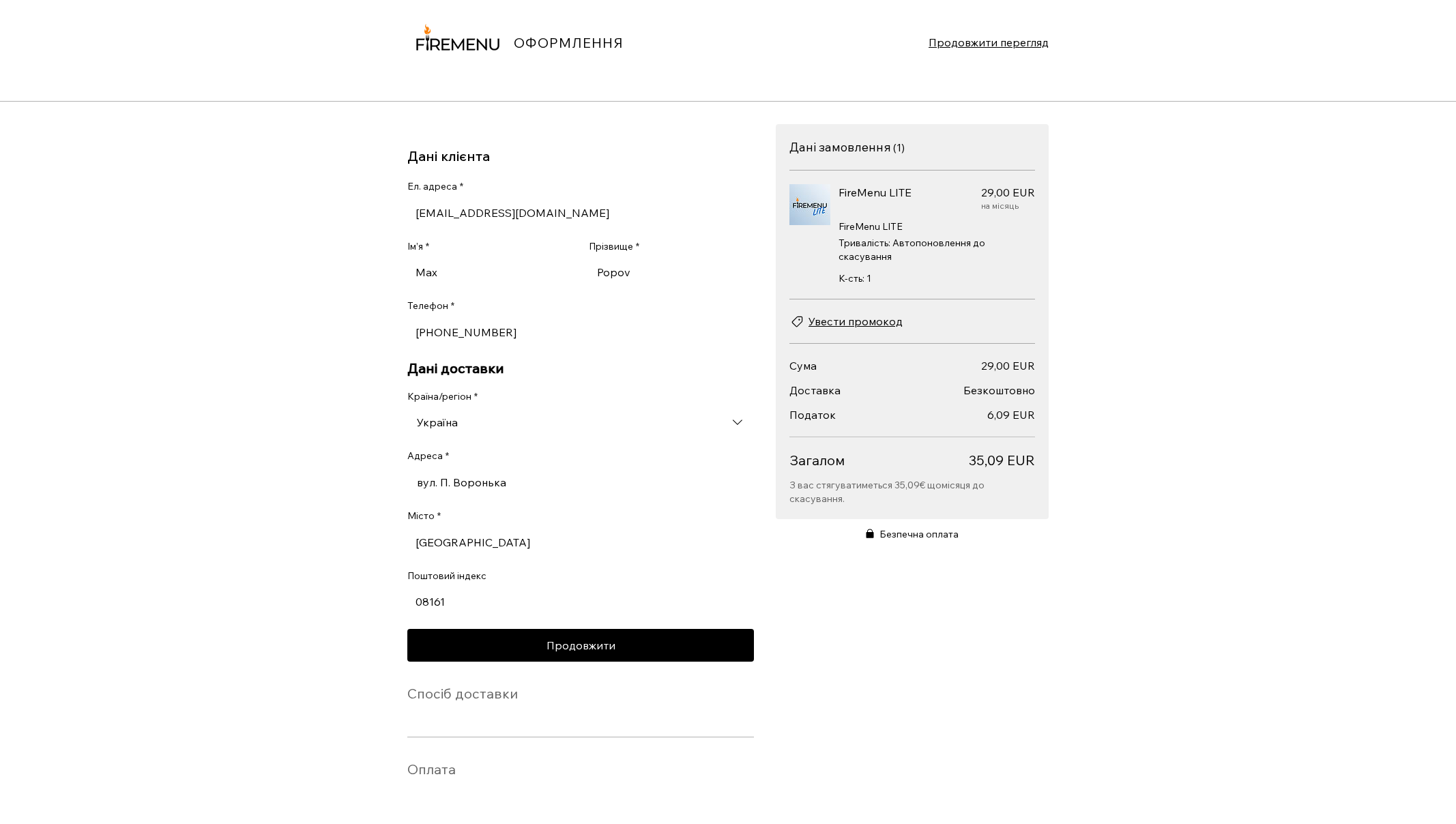
click at [863, 631] on section "Дані замовлення ( 1 ) Кількість позицій: 1 FireMenu LITE 29,00 EUR Ціна 29,00 E…" at bounding box center [912, 474] width 273 height 700
click at [863, 313] on span "Увести промокод" at bounding box center [855, 321] width 94 height 16
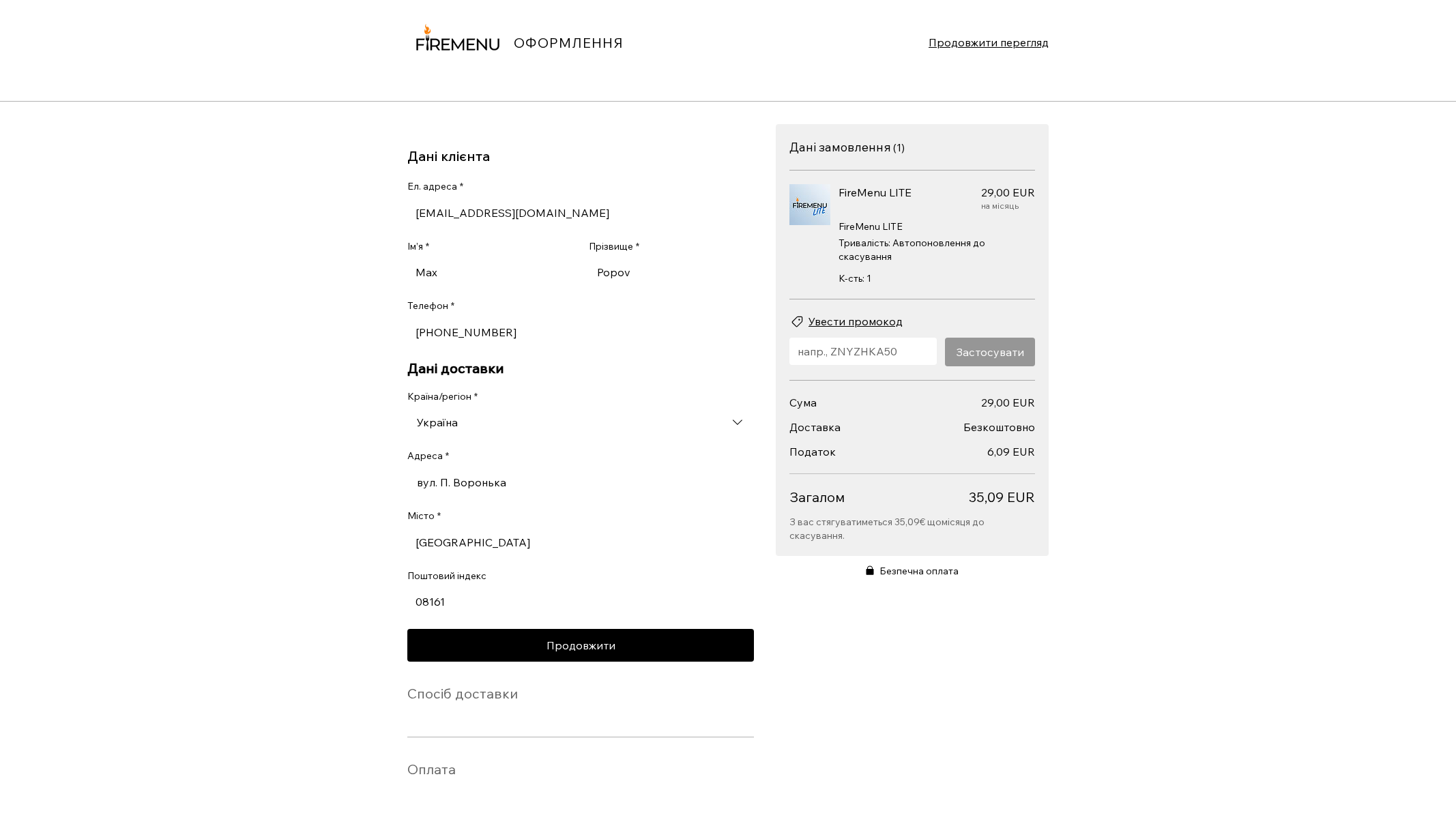
click at [867, 341] on input "Уведіть промокод" at bounding box center [859, 351] width 139 height 27
type input "UKRAINE50"
click at [1000, 346] on span "Застосувати" at bounding box center [990, 351] width 68 height 11
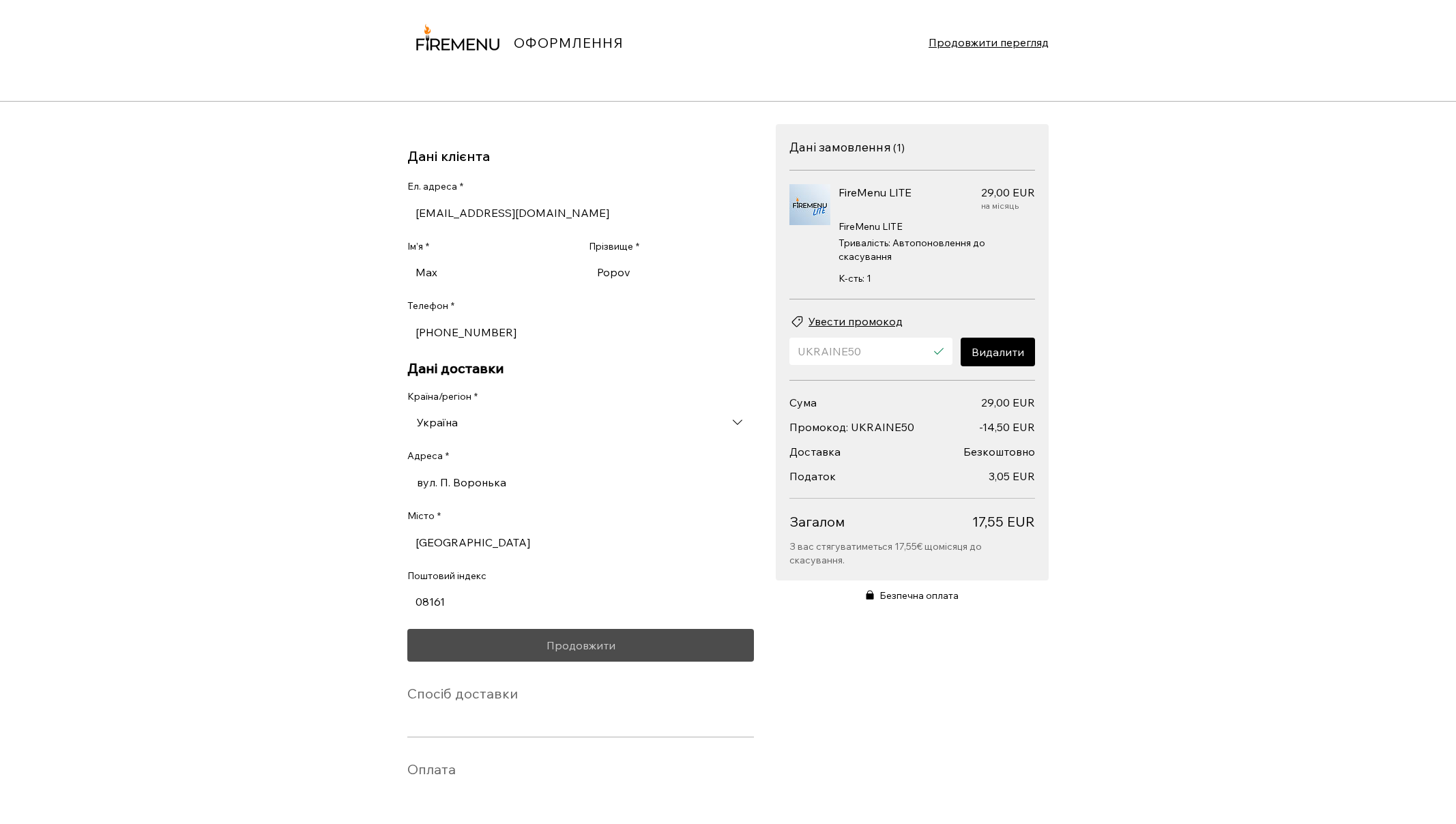
click at [616, 637] on button "Продовжити" at bounding box center [581, 646] width 346 height 33
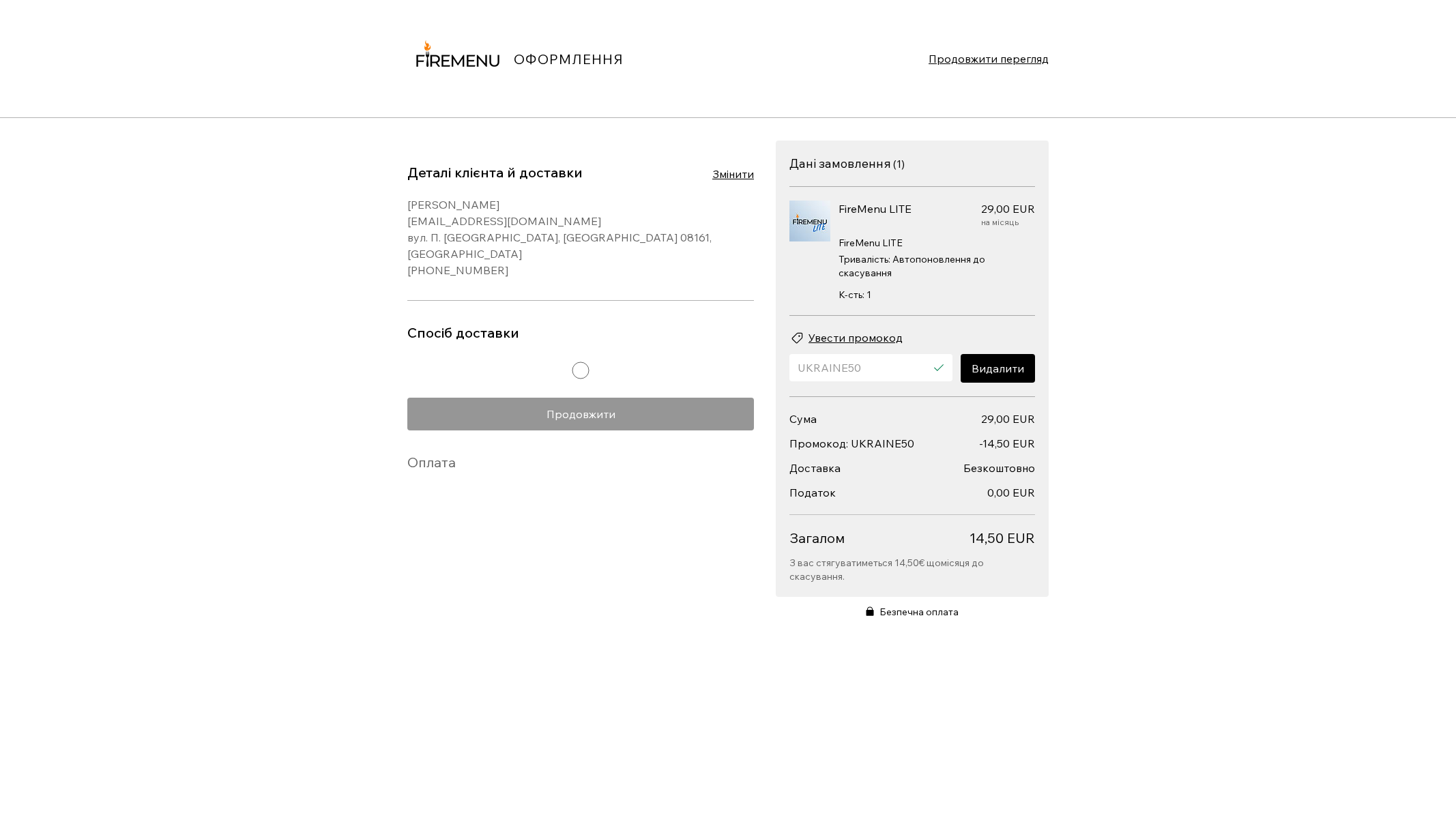
scroll to position [0, 0]
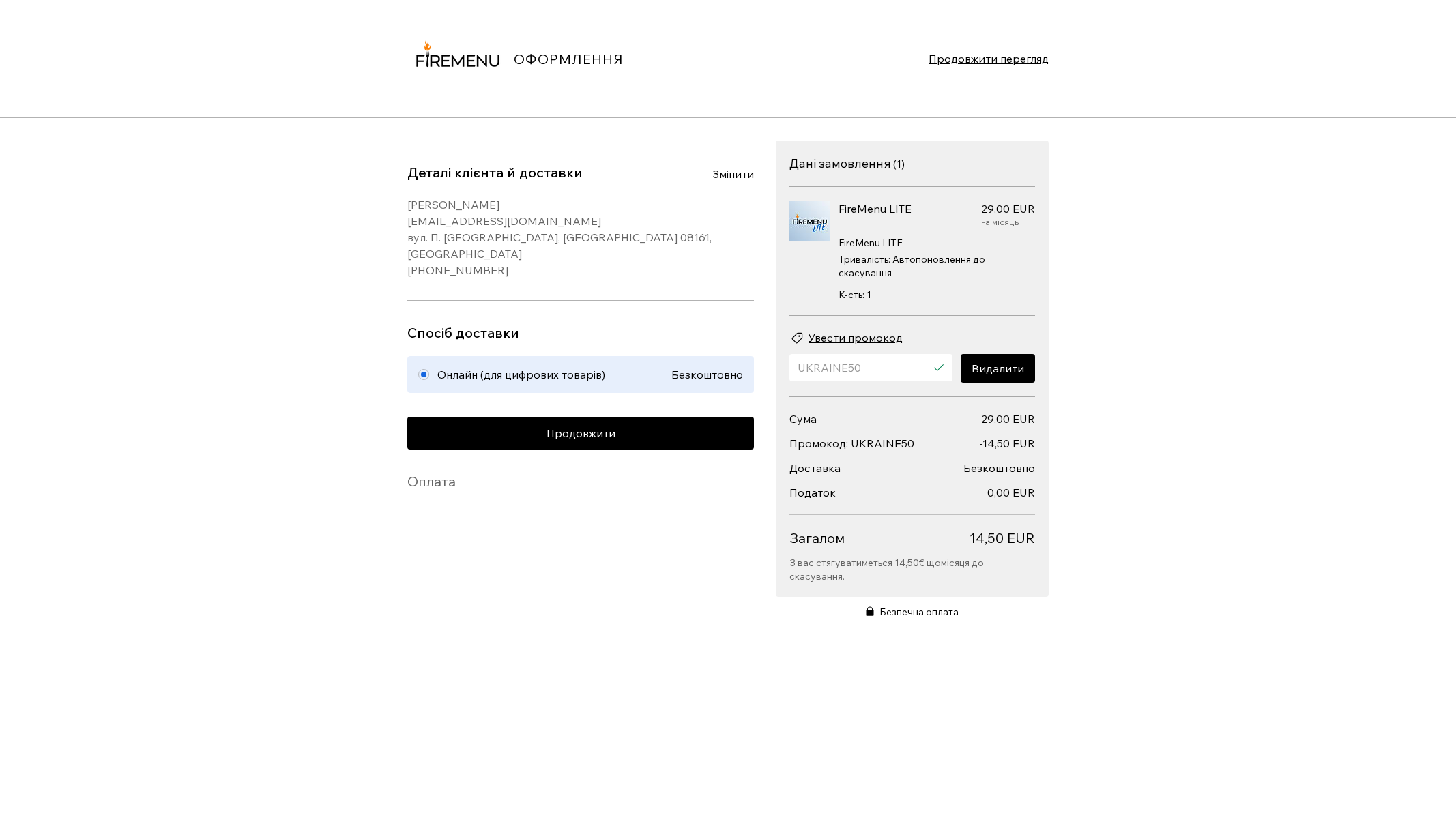
click at [1141, 322] on div "ОФОРМЛЕННЯ Продовжити перегляд Деталі клієнта й доставки Змінити [PERSON_NAME] …" at bounding box center [728, 412] width 1456 height 824
click at [624, 429] on button "Продовжити" at bounding box center [581, 433] width 346 height 33
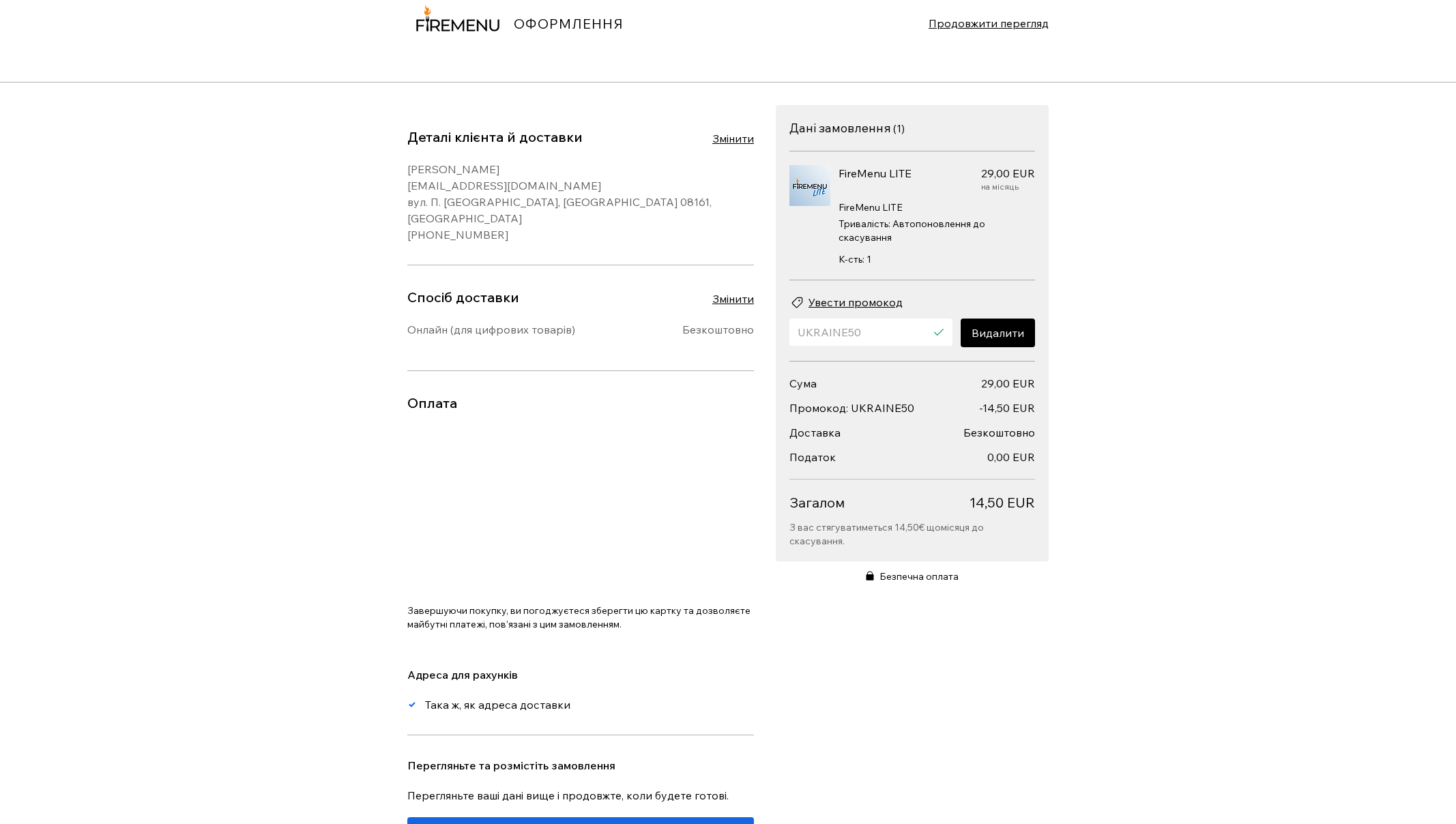
scroll to position [89, 0]
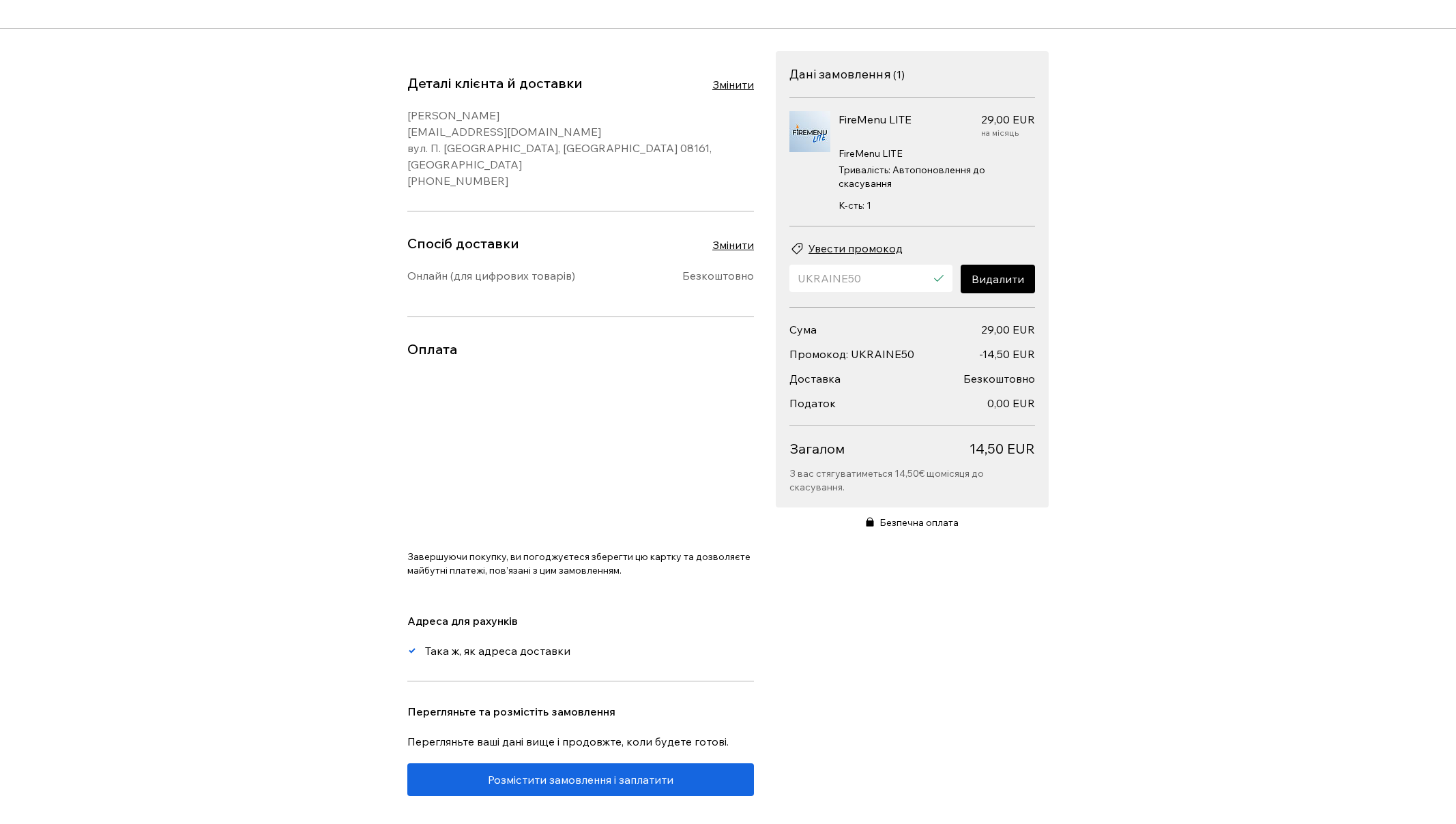
click at [368, 505] on div "ОФОРМЛЕННЯ Продовжити перегляд Деталі клієнта й доставки Змінити [PERSON_NAME] …" at bounding box center [728, 412] width 1456 height 824
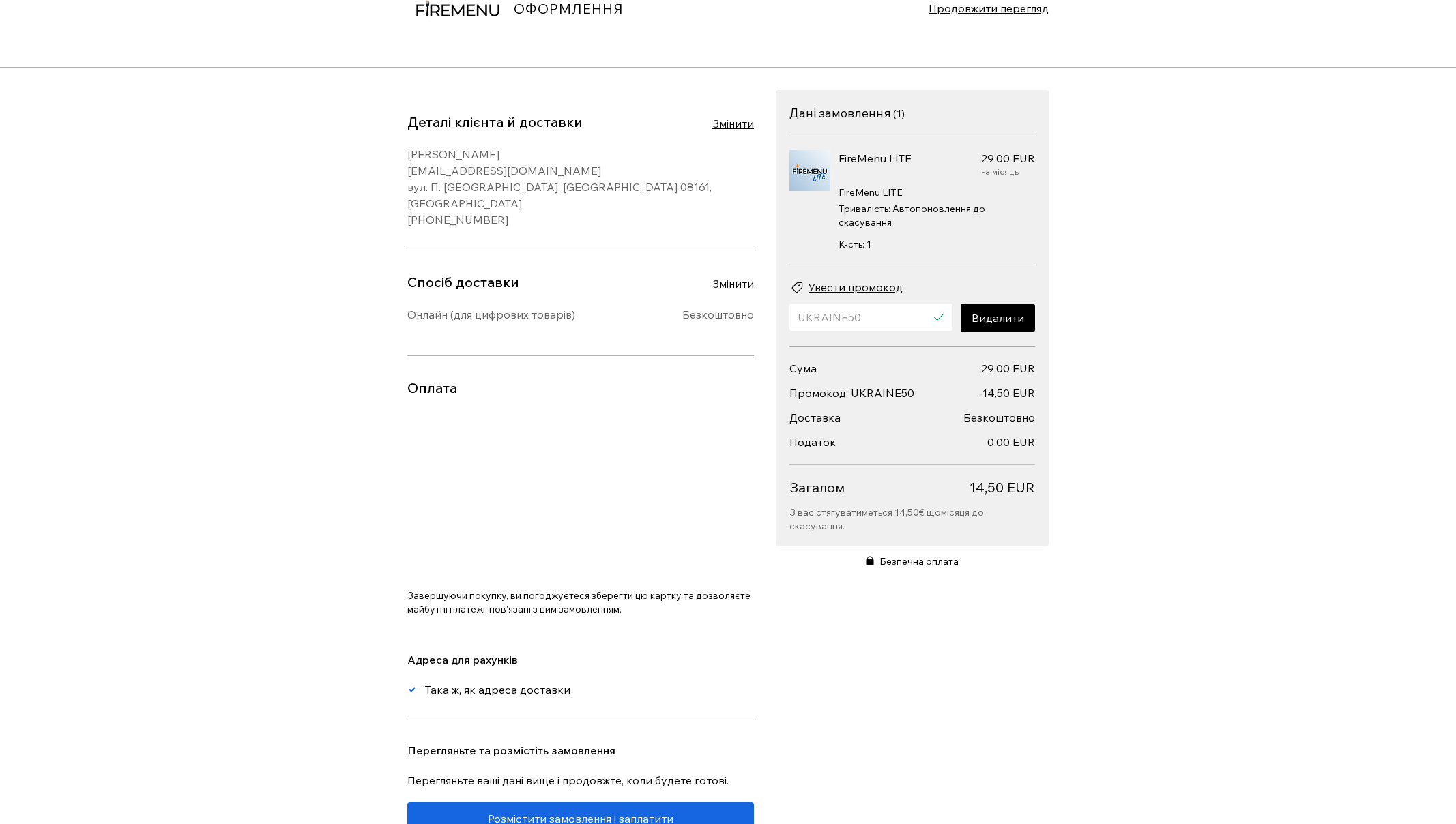
scroll to position [0, 0]
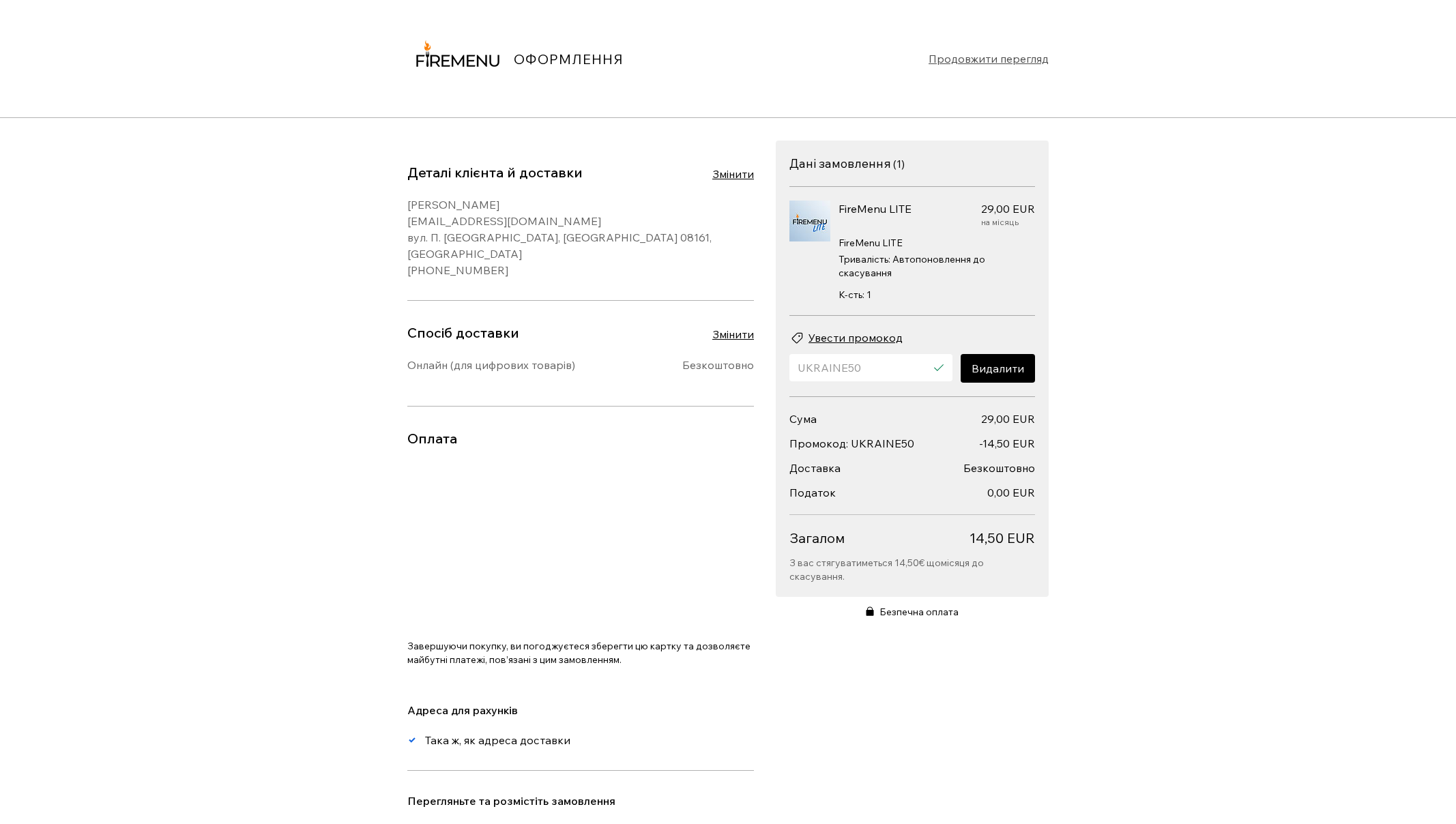
click at [988, 61] on span "Продовжити перегляд" at bounding box center [988, 58] width 120 height 16
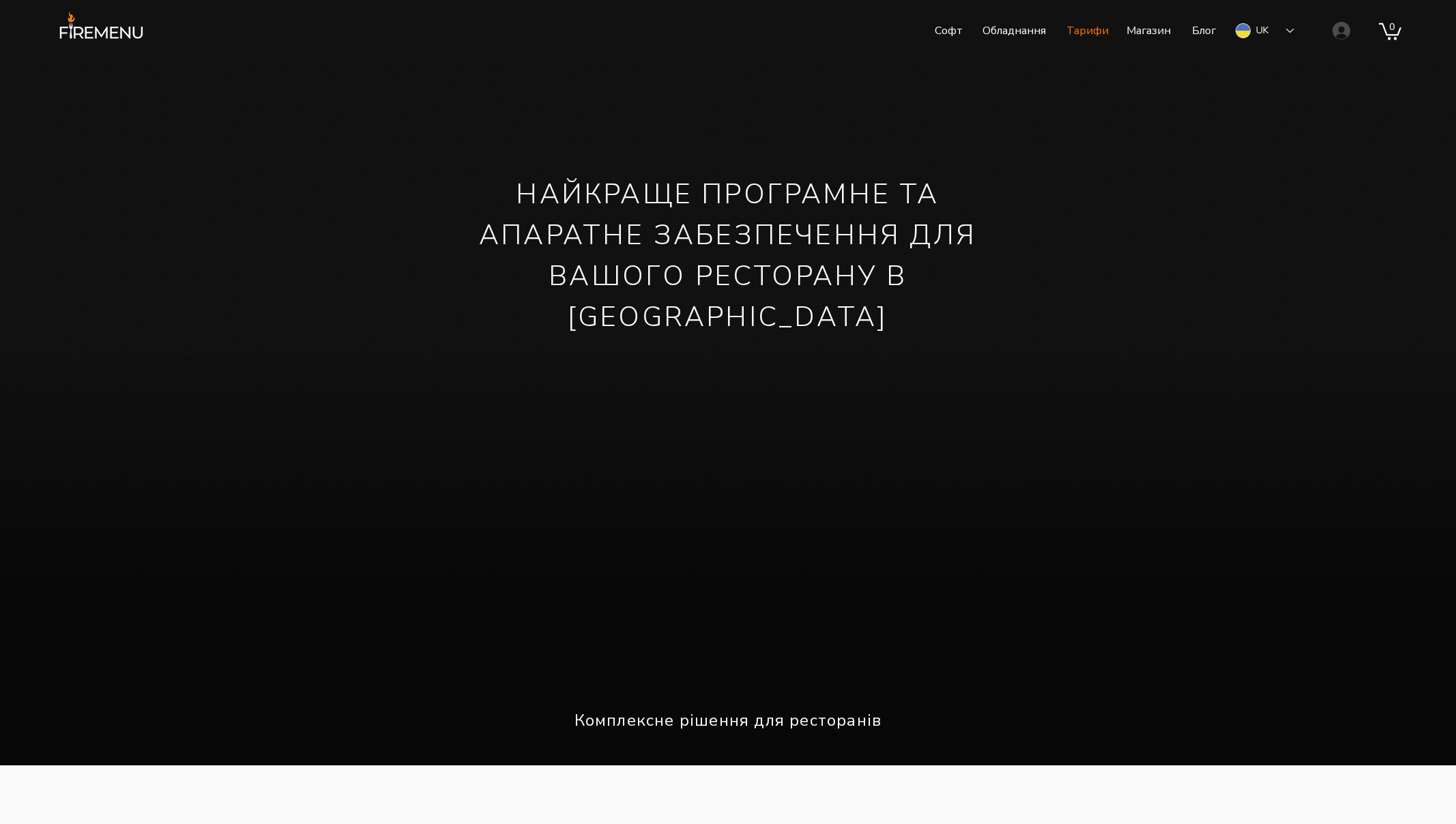
click at [1102, 28] on p "Тарифи" at bounding box center [1088, 31] width 56 height 34
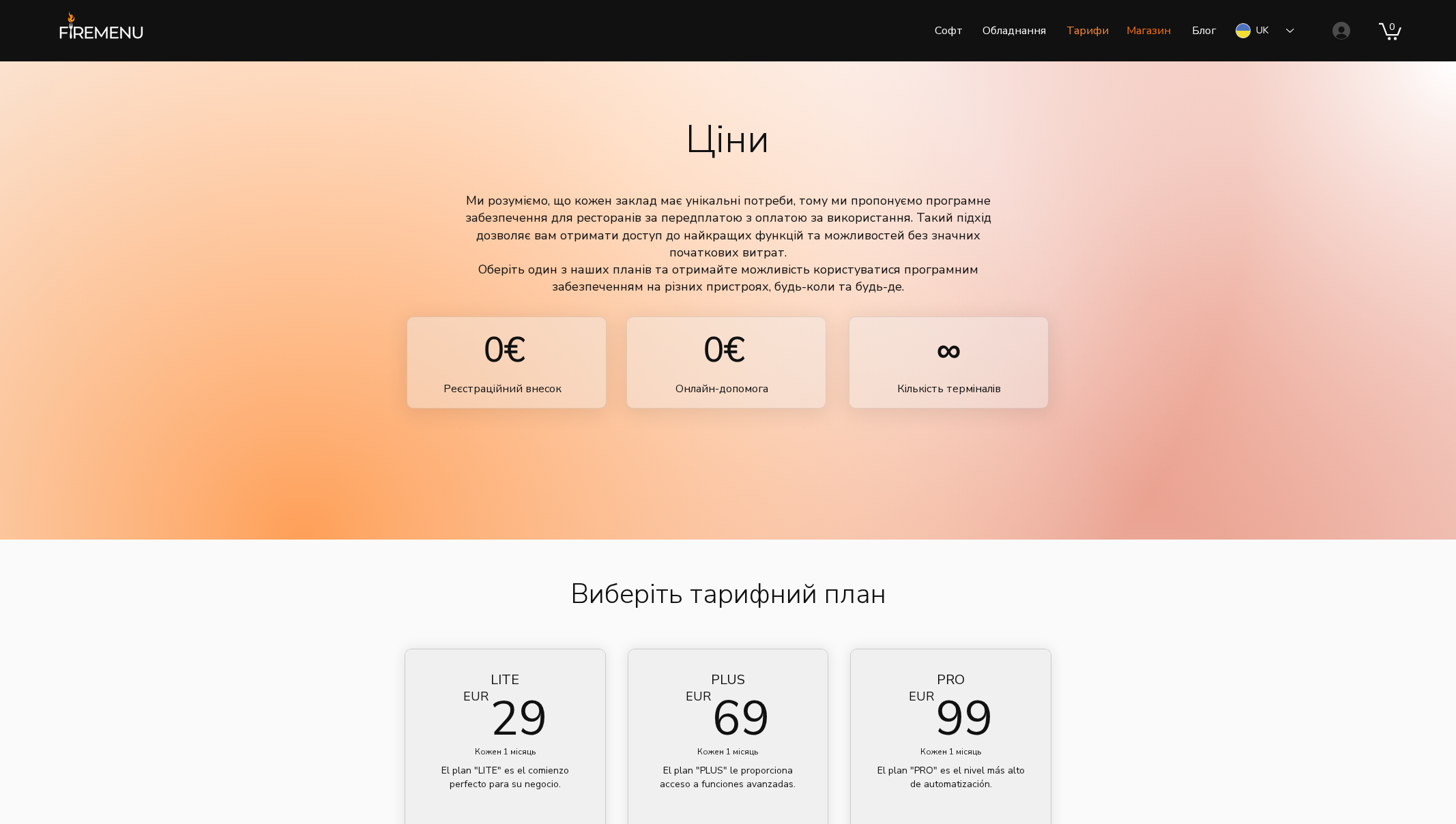
click at [1127, 26] on p "Магазин" at bounding box center [1148, 31] width 58 height 34
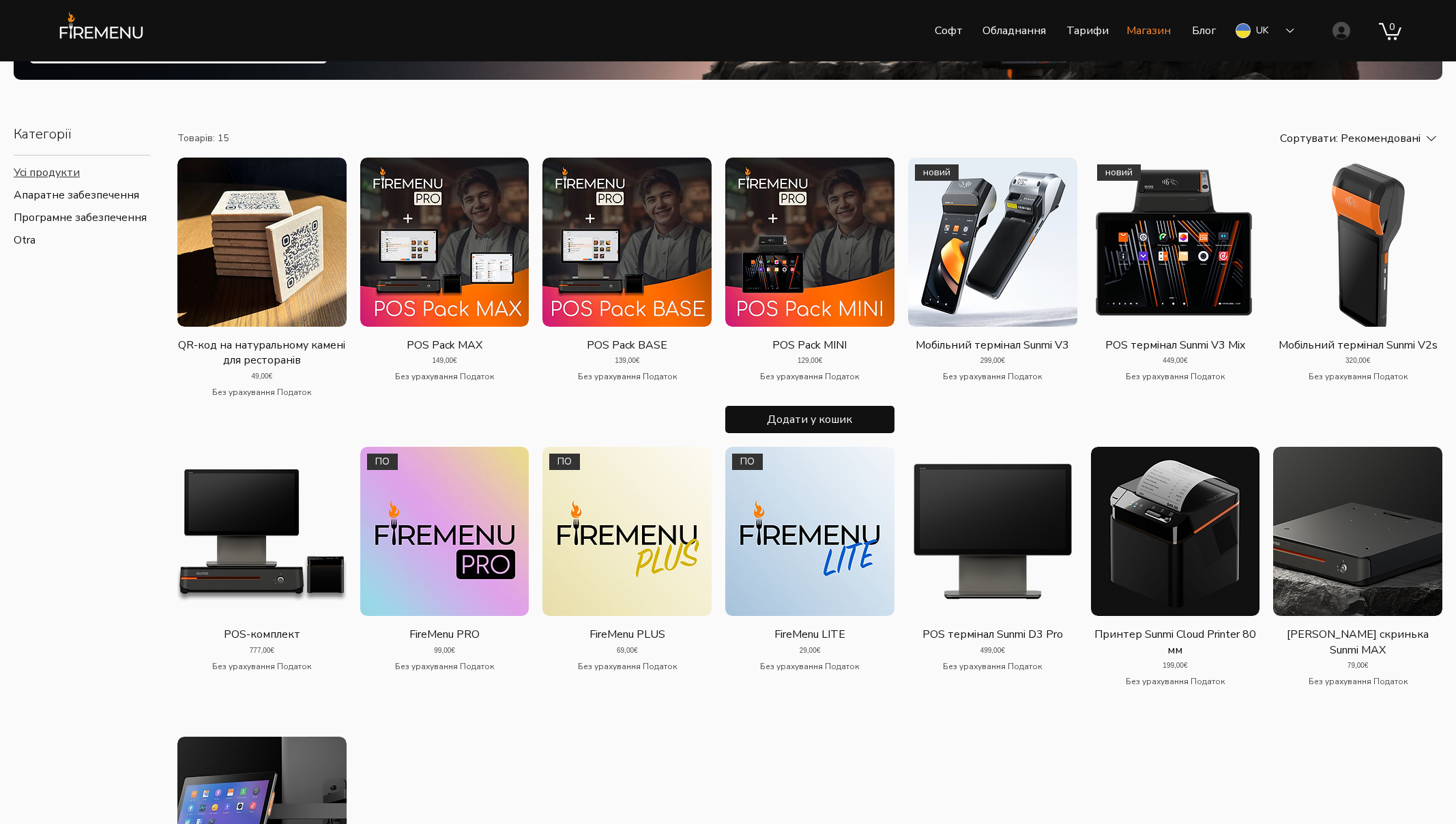
scroll to position [250, 0]
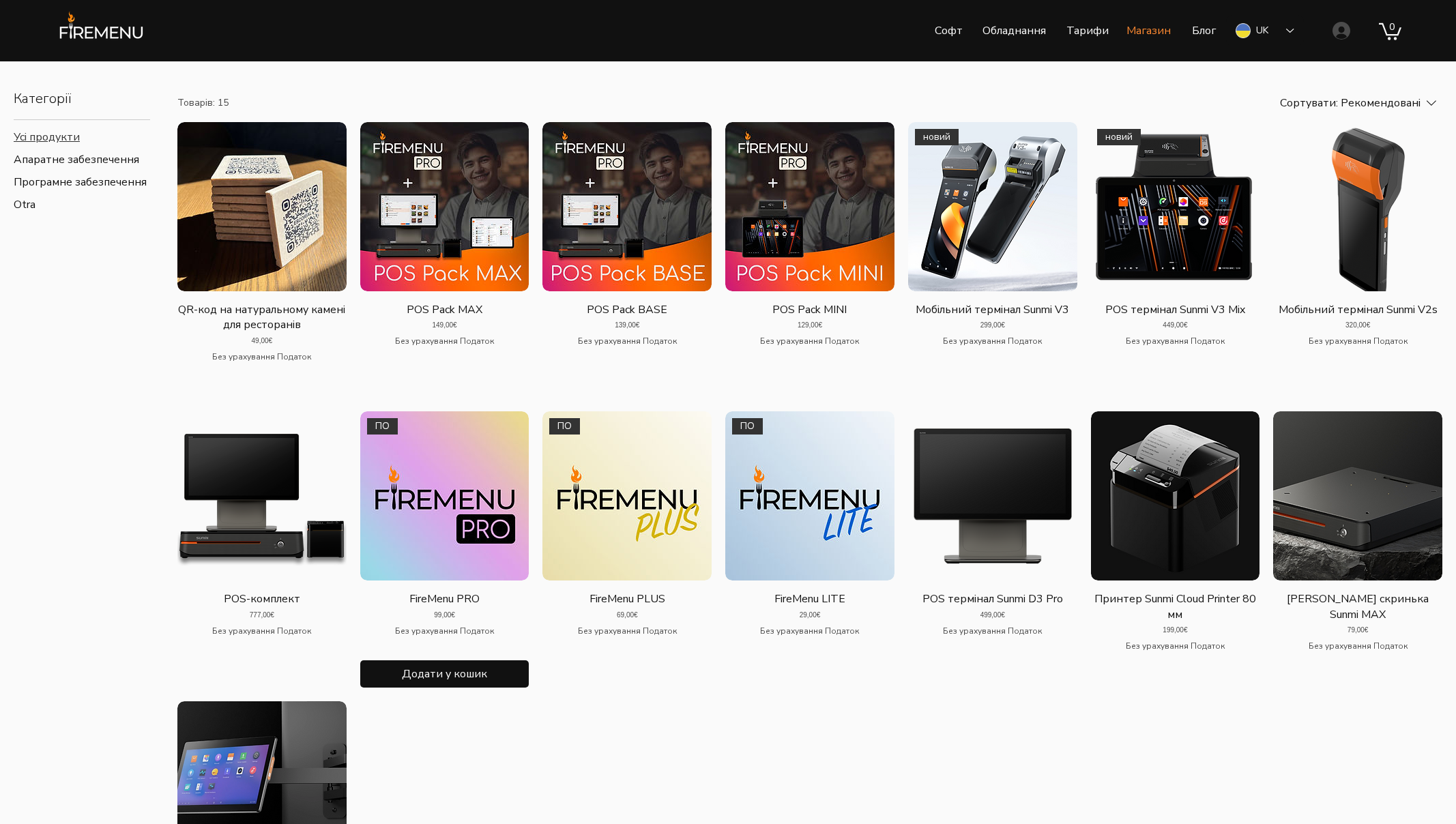
click at [461, 520] on img "Галерея FireMenu PRO. ПО" at bounding box center [444, 495] width 169 height 169
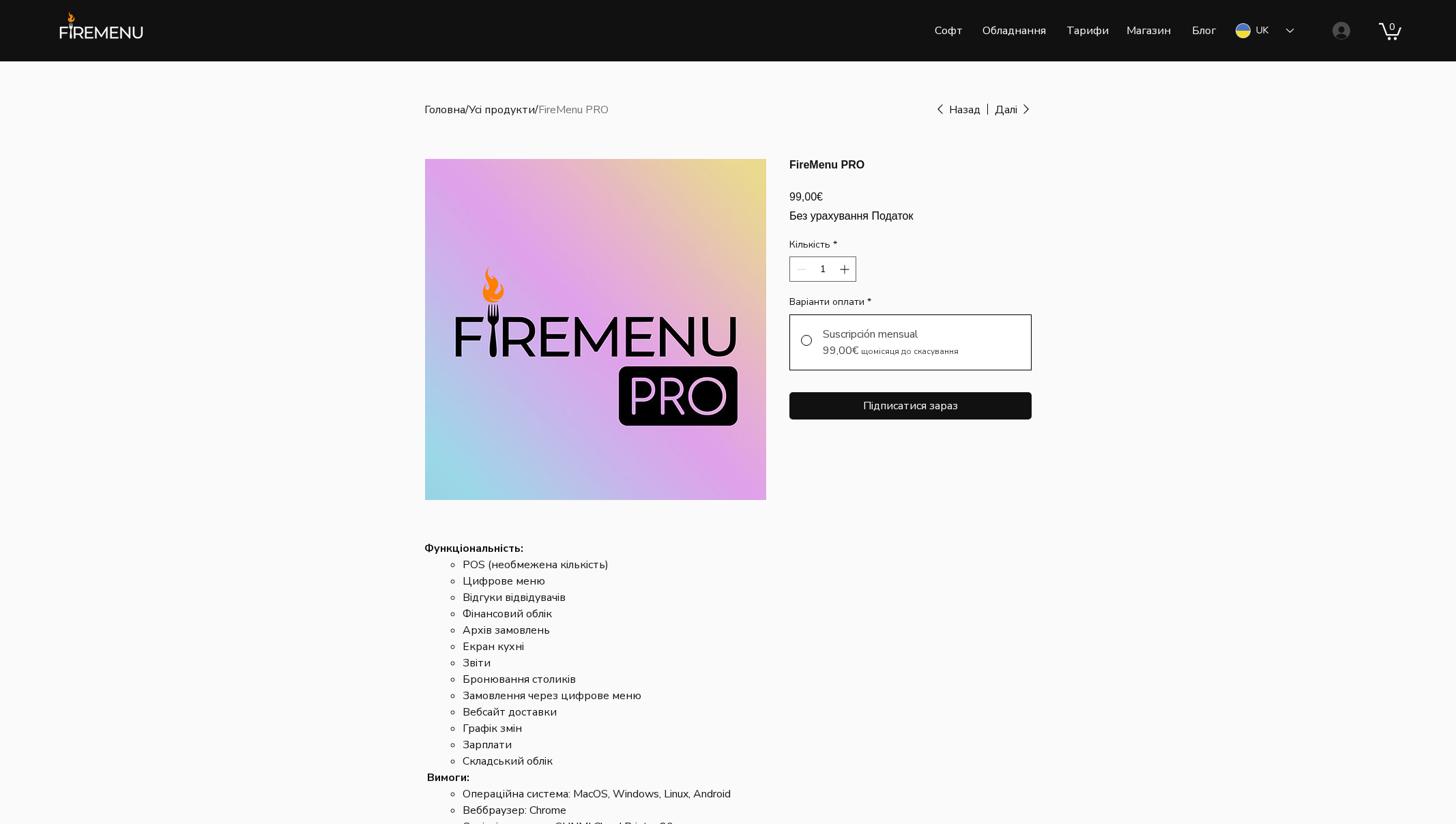
click at [960, 364] on div "Suscripción mensual 99,00€ щомісяця до скасування" at bounding box center [911, 342] width 242 height 56
radio input "true"
click at [960, 364] on div "Suscripción mensual 99,00€ щомісяця до скасування" at bounding box center [911, 342] width 242 height 56
click at [1108, 326] on div "main content" at bounding box center [728, 506] width 1456 height 890
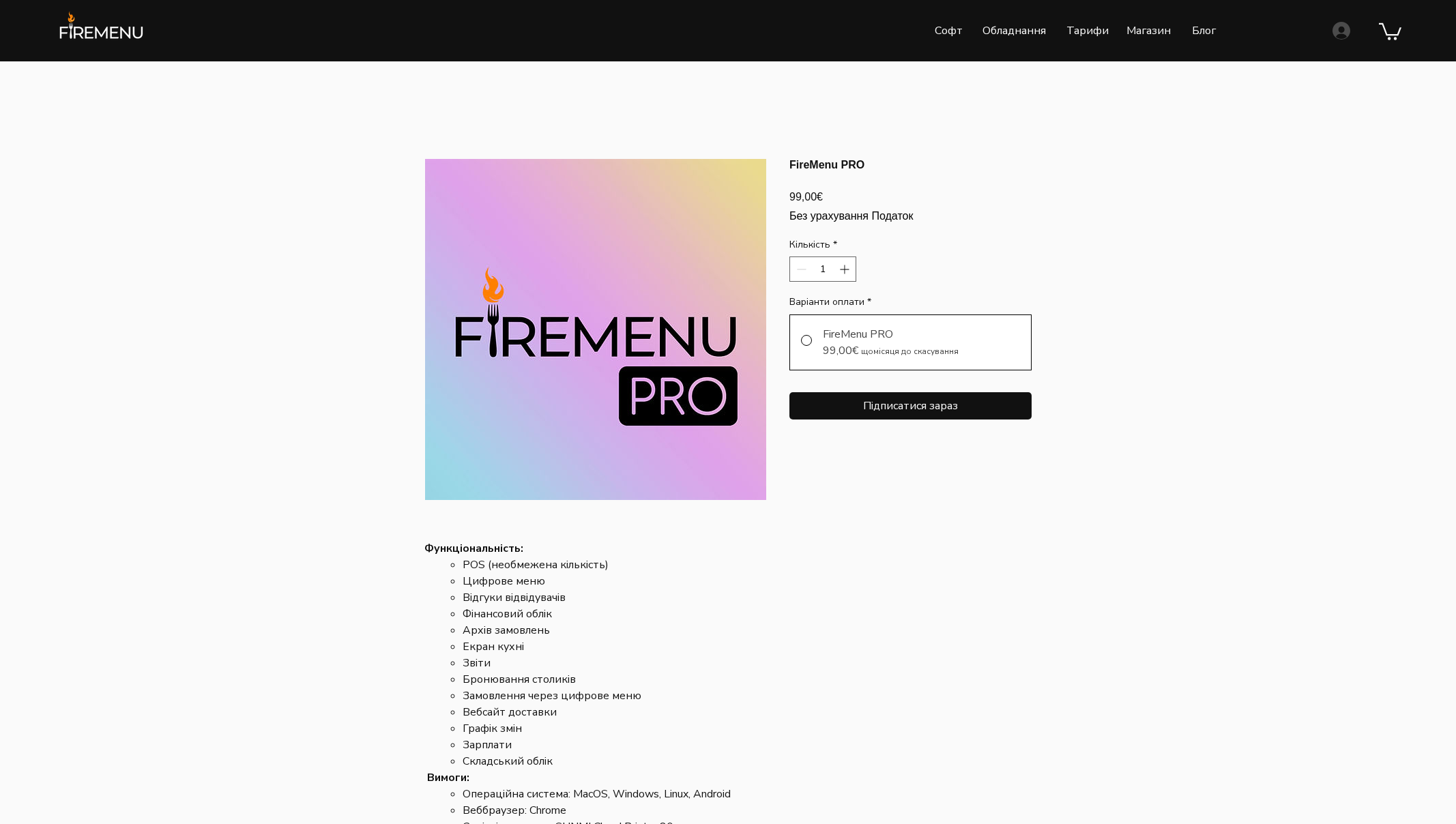
click at [872, 343] on div "FireMenu PRO" at bounding box center [891, 334] width 136 height 16
click at [807, 346] on span "main content" at bounding box center [806, 340] width 11 height 11
radio input "true"
click at [926, 413] on span "Підписатися зараз" at bounding box center [910, 406] width 95 height 14
